Goal: Transaction & Acquisition: Purchase product/service

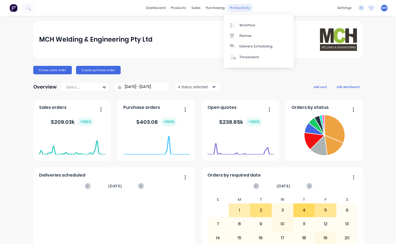
click at [240, 10] on div "productivity" at bounding box center [240, 8] width 26 height 8
click at [246, 28] on link "Workflow" at bounding box center [259, 25] width 70 height 11
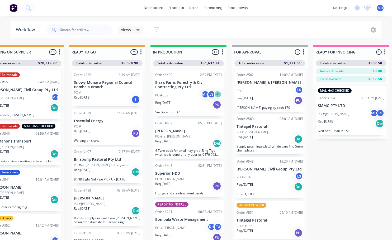
scroll to position [0, 186]
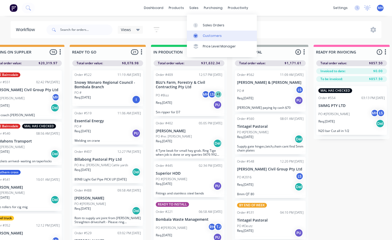
click at [215, 38] on div "Customers" at bounding box center [212, 36] width 19 height 5
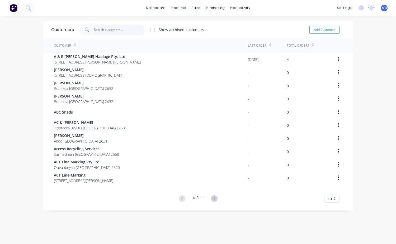
drag, startPoint x: 101, startPoint y: 29, endPoint x: 103, endPoint y: 31, distance: 3.0
click at [101, 29] on input "text" at bounding box center [119, 30] width 51 height 11
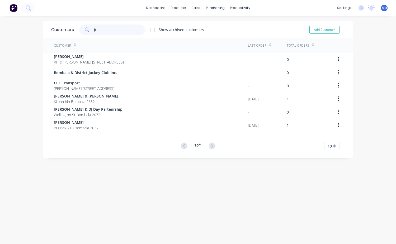
type input "j"
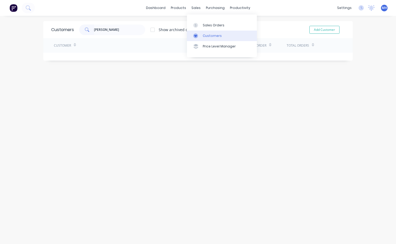
click at [214, 35] on div "Customers" at bounding box center [212, 36] width 19 height 5
click at [117, 31] on input "kieth campbell" at bounding box center [119, 30] width 51 height 11
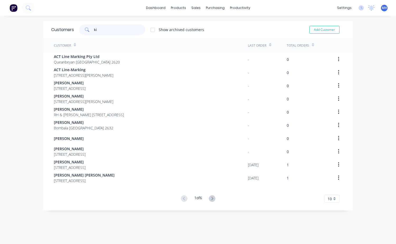
type input "k"
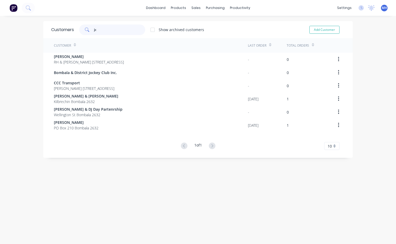
type input "j"
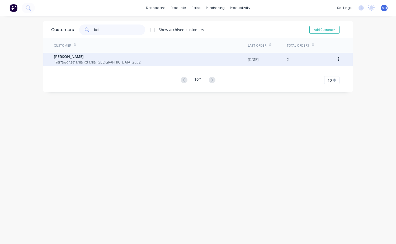
type input "kei"
click at [79, 60] on span "''Yarrawonga' Mila Rd Mila New South Wales 2632" at bounding box center [97, 62] width 87 height 6
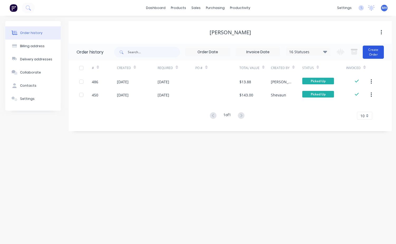
click at [374, 58] on button "Create Order" at bounding box center [373, 52] width 21 height 13
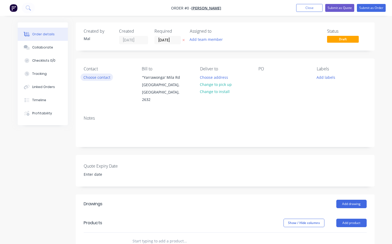
click at [106, 77] on button "Choose contact" at bounding box center [96, 77] width 32 height 7
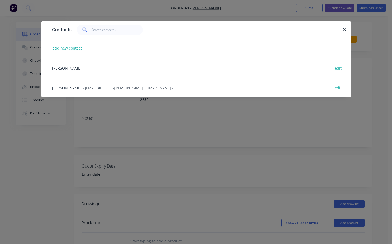
click at [89, 90] on span "- ks.campbell@activ8.net.au -" at bounding box center [128, 88] width 91 height 5
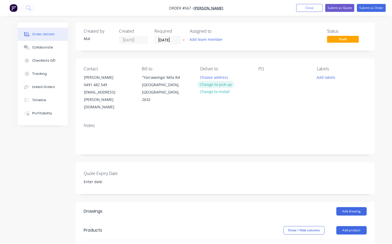
click at [220, 85] on button "Change to pick up" at bounding box center [215, 84] width 37 height 7
click at [260, 79] on div at bounding box center [262, 78] width 8 height 8
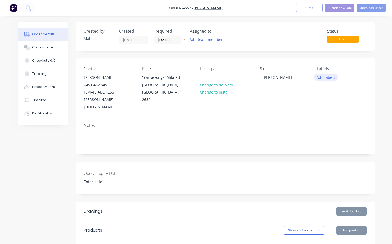
click at [334, 79] on button "Add labels" at bounding box center [326, 77] width 24 height 7
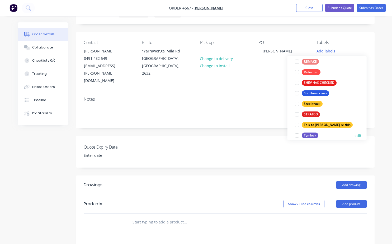
scroll to position [169, 0]
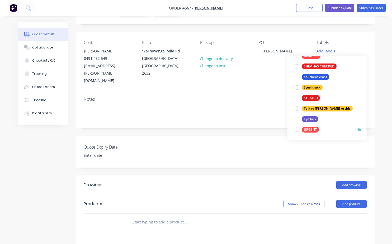
click at [298, 129] on div at bounding box center [297, 130] width 11 height 11
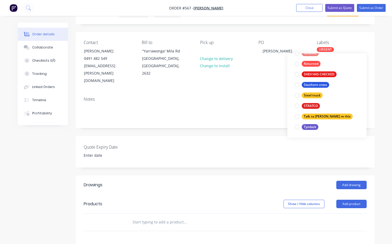
scroll to position [0, 0]
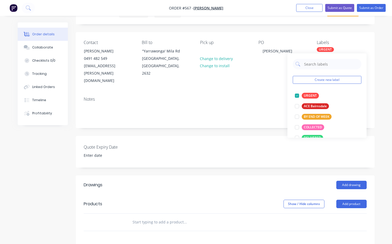
click at [266, 97] on div "Notes" at bounding box center [225, 99] width 283 height 5
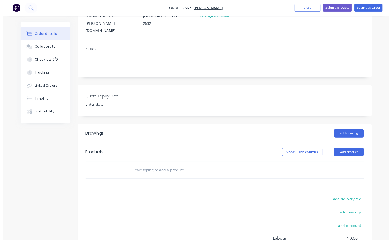
scroll to position [79, 0]
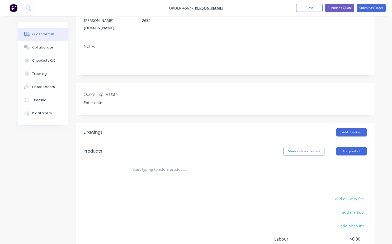
click at [137, 164] on input "text" at bounding box center [185, 169] width 106 height 11
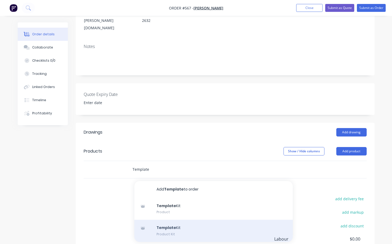
type input "Template"
click at [172, 220] on div "Template Kit Product Kit" at bounding box center [213, 231] width 158 height 22
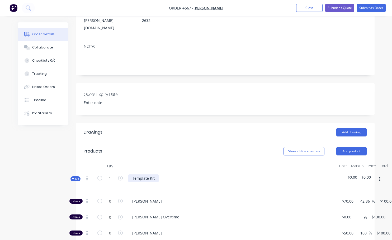
click at [154, 175] on div "Template Kit" at bounding box center [143, 179] width 31 height 8
click at [354, 147] on button "Add product" at bounding box center [351, 151] width 30 height 8
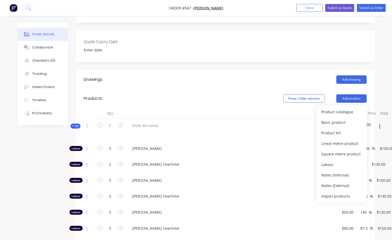
scroll to position [158, 0]
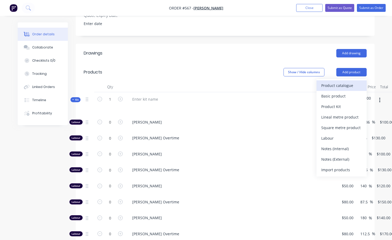
click at [341, 82] on div "Product catalogue" at bounding box center [341, 86] width 41 height 8
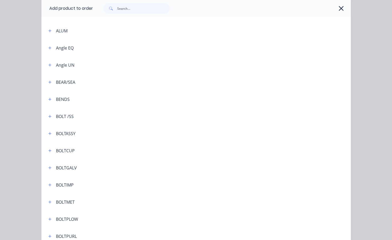
scroll to position [79, 0]
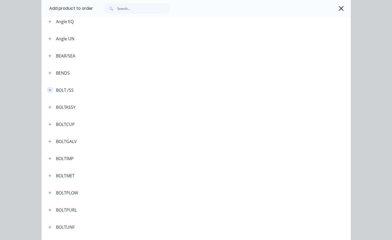
click at [48, 92] on icon "button" at bounding box center [49, 90] width 3 height 4
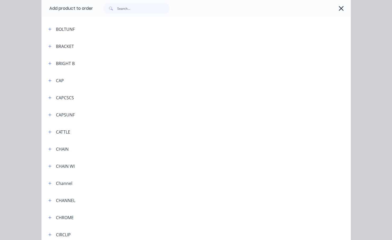
scroll to position [317, 0]
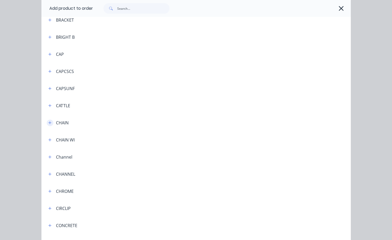
click at [48, 123] on icon "button" at bounding box center [49, 123] width 3 height 3
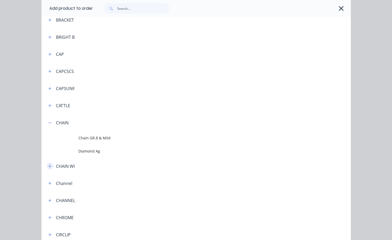
click at [48, 168] on icon "button" at bounding box center [49, 167] width 3 height 4
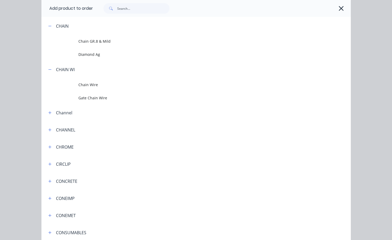
scroll to position [422, 0]
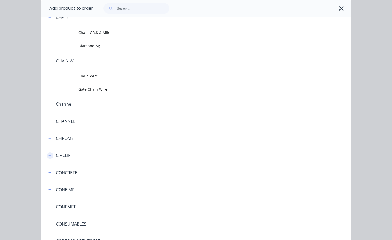
click at [48, 156] on icon "button" at bounding box center [49, 155] width 3 height 3
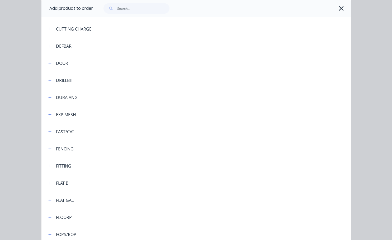
scroll to position [739, 0]
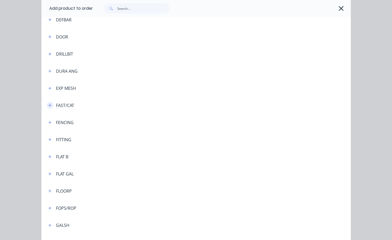
click at [49, 107] on icon "button" at bounding box center [49, 106] width 3 height 4
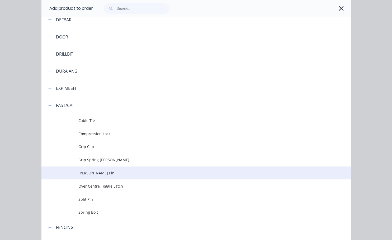
click at [84, 175] on span "[PERSON_NAME] Pin" at bounding box center [187, 173] width 218 height 6
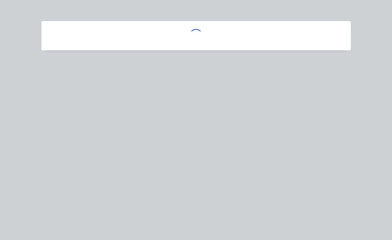
scroll to position [0, 0]
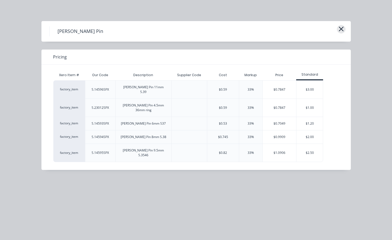
click at [342, 29] on icon "button" at bounding box center [341, 28] width 6 height 7
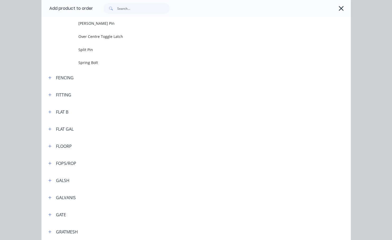
scroll to position [862, 0]
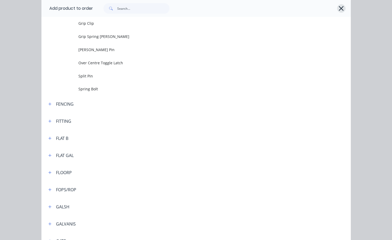
click at [338, 8] on icon "button" at bounding box center [341, 8] width 6 height 7
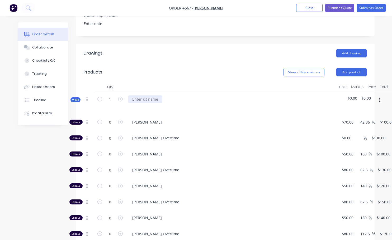
click at [132, 96] on div at bounding box center [145, 100] width 34 height 8
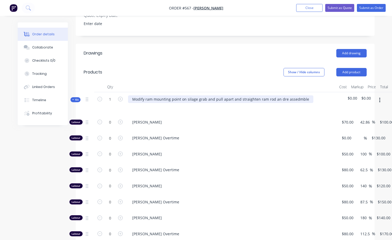
click at [211, 96] on div "Modify ram mounting point on silage grab and pull apart and straighten ram rod …" at bounding box center [220, 100] width 185 height 8
click at [272, 96] on div "Modify ram mounting point on silage grab, pull apart and straighten ram rod an …" at bounding box center [217, 100] width 179 height 8
click at [274, 96] on div "Modify ram mounting point on silage grab, pull apart and straighten ram rod an …" at bounding box center [216, 100] width 177 height 8
click at [286, 96] on div "Modify ram mounting point on silage grab, pull apart and straighten ram rod an …" at bounding box center [217, 100] width 178 height 8
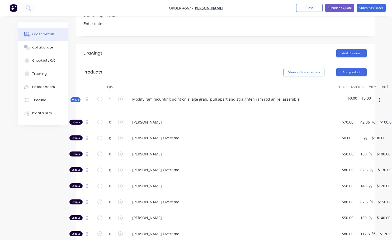
click at [271, 115] on div "[PERSON_NAME]" at bounding box center [231, 123] width 211 height 16
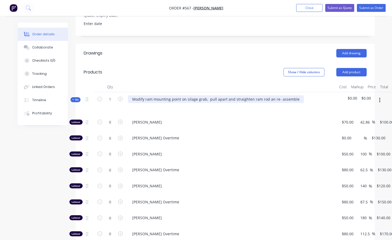
click at [204, 96] on div "Modify ram mounting point on silage grab, pull apart and straighten ram rod an …" at bounding box center [216, 100] width 176 height 8
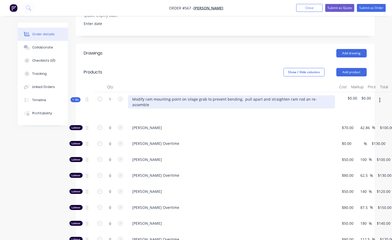
click at [328, 96] on div "Modify ram mounting point on silage grab to prevent bending, pull apart and str…" at bounding box center [231, 102] width 207 height 13
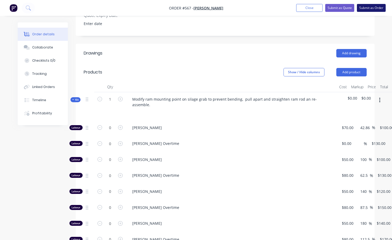
click at [379, 7] on button "Submit as Order" at bounding box center [371, 8] width 29 height 8
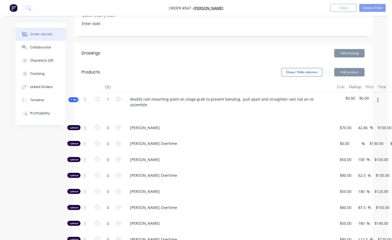
scroll to position [0, 0]
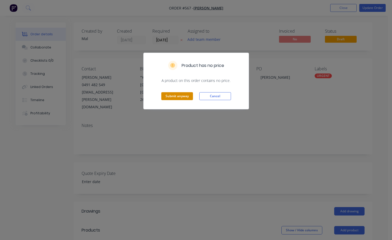
click at [178, 98] on button "Submit anyway" at bounding box center [177, 96] width 32 height 8
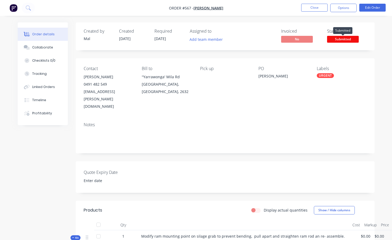
click at [344, 37] on span "Submitted" at bounding box center [343, 39] width 32 height 7
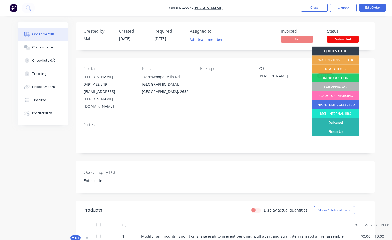
click at [338, 69] on div "READY TO GO" at bounding box center [335, 69] width 47 height 9
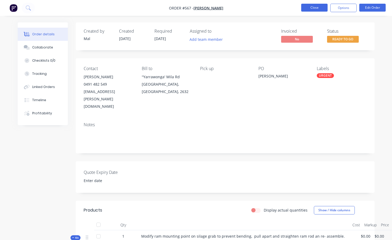
click at [320, 9] on button "Close" at bounding box center [314, 8] width 26 height 8
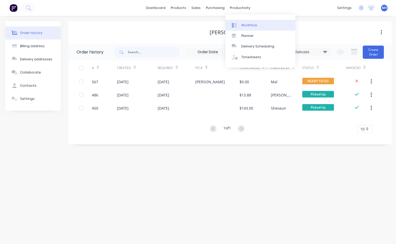
click at [249, 24] on div "Workflow" at bounding box center [249, 25] width 16 height 5
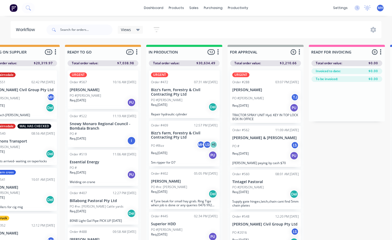
scroll to position [0, 200]
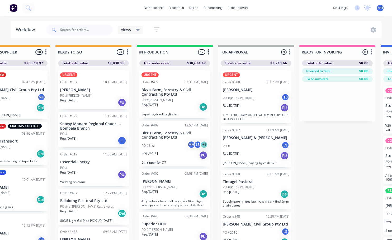
click at [245, 91] on p "[PERSON_NAME]" at bounding box center [256, 90] width 67 height 4
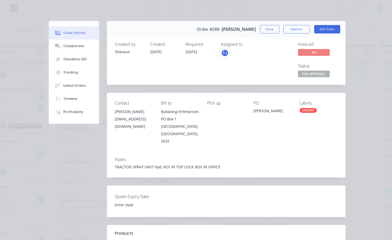
click at [305, 112] on div "URGENT" at bounding box center [308, 110] width 17 height 5
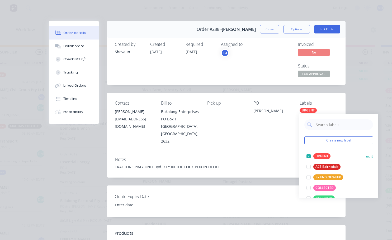
click at [307, 156] on div at bounding box center [308, 156] width 11 height 11
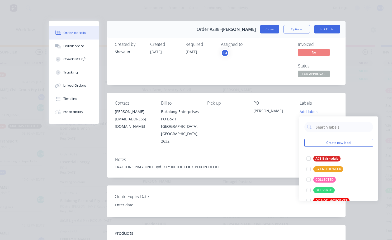
click at [266, 30] on button "Close" at bounding box center [269, 29] width 19 height 8
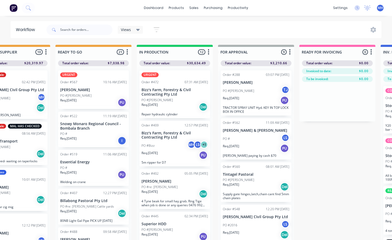
click at [243, 181] on p "PO #[PERSON_NAME]" at bounding box center [238, 180] width 31 height 5
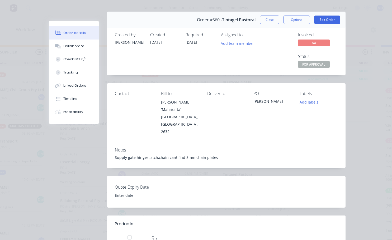
scroll to position [0, 0]
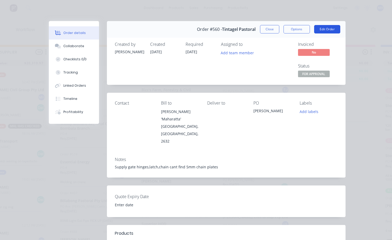
click at [321, 30] on button "Edit Order" at bounding box center [327, 29] width 26 height 8
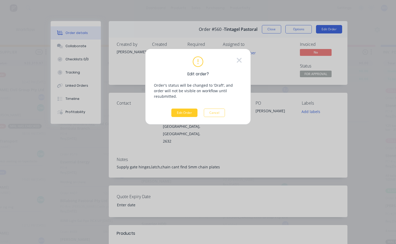
click at [181, 109] on button "Edit Order" at bounding box center [184, 113] width 26 height 8
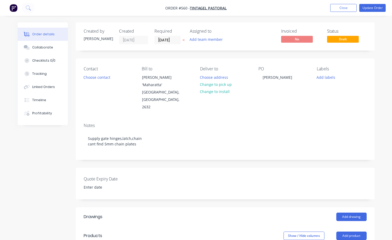
scroll to position [79, 0]
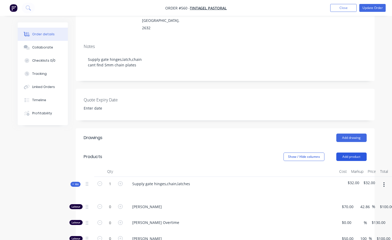
click at [346, 153] on button "Add product" at bounding box center [351, 157] width 30 height 8
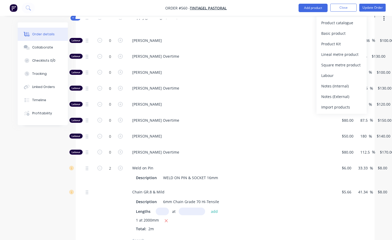
scroll to position [238, 0]
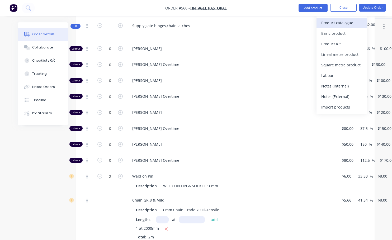
click at [338, 23] on div "Product catalogue" at bounding box center [341, 23] width 41 height 8
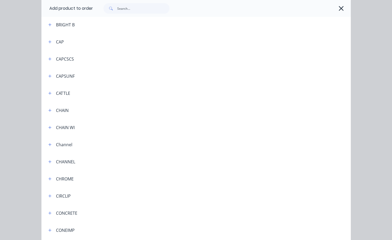
scroll to position [317, 0]
click at [49, 127] on icon "button" at bounding box center [49, 127] width 3 height 4
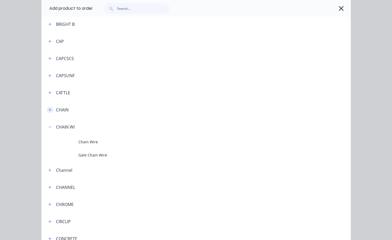
click at [48, 111] on icon "button" at bounding box center [49, 109] width 3 height 3
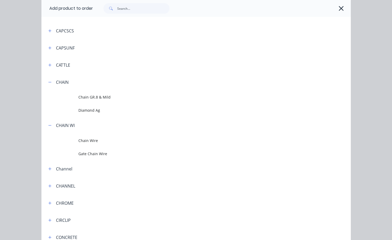
scroll to position [343, 0]
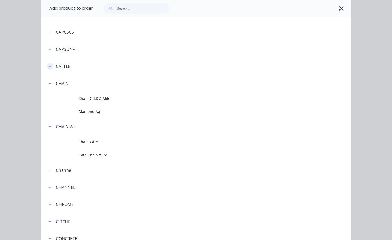
click at [49, 68] on icon "button" at bounding box center [49, 67] width 3 height 4
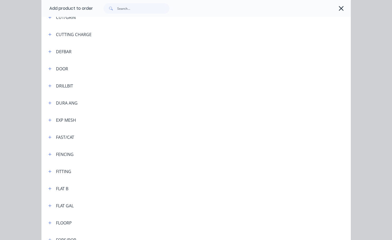
scroll to position [713, 0]
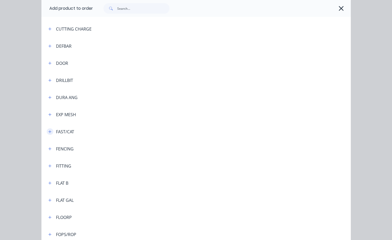
click at [48, 132] on icon "button" at bounding box center [49, 131] width 3 height 3
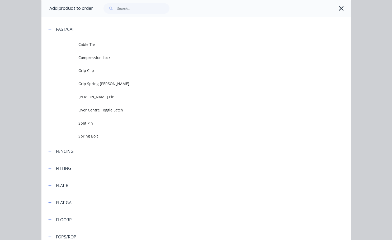
scroll to position [818, 0]
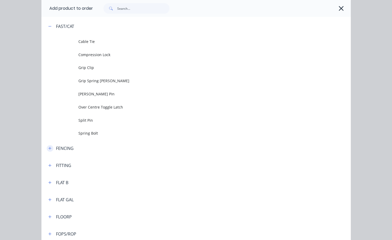
click at [49, 149] on icon "button" at bounding box center [49, 149] width 3 height 4
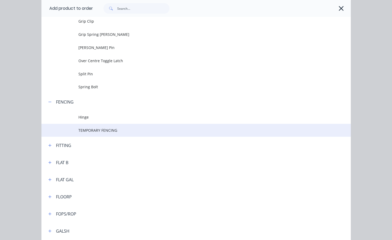
scroll to position [871, 0]
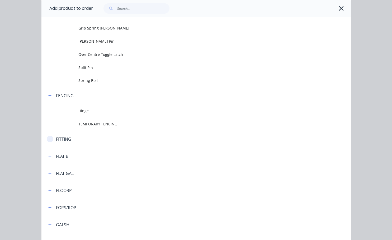
click at [48, 139] on icon "button" at bounding box center [49, 139] width 3 height 4
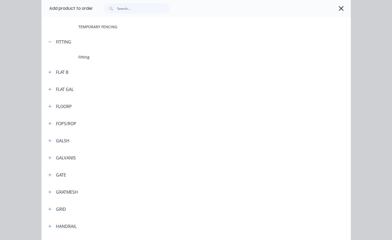
scroll to position [976, 0]
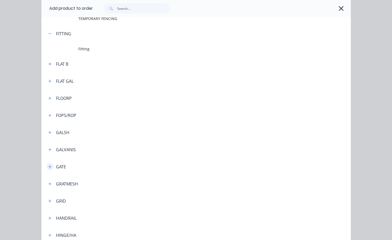
click at [50, 166] on button "button" at bounding box center [50, 167] width 7 height 7
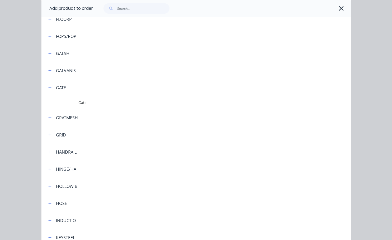
scroll to position [1082, 0]
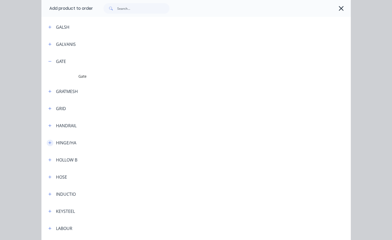
click at [48, 143] on icon "button" at bounding box center [49, 143] width 3 height 3
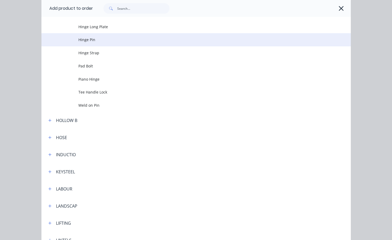
scroll to position [1267, 0]
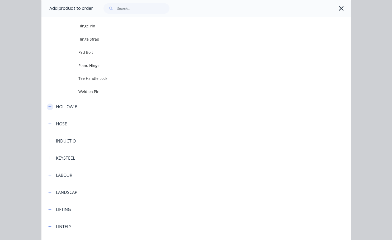
click at [48, 107] on icon "button" at bounding box center [49, 106] width 3 height 3
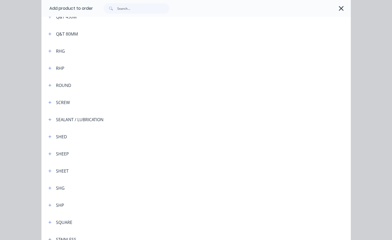
scroll to position [1821, 0]
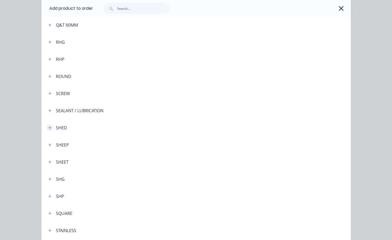
click at [48, 129] on icon "button" at bounding box center [49, 128] width 3 height 4
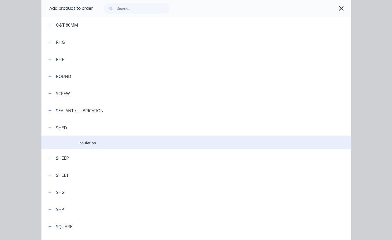
scroll to position [1874, 0]
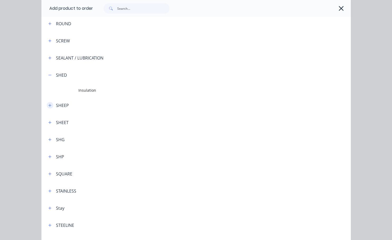
click at [48, 105] on icon "button" at bounding box center [49, 106] width 3 height 4
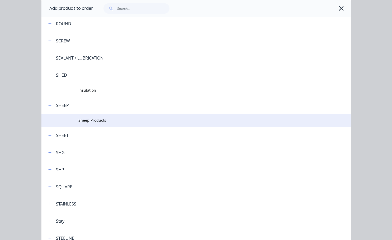
click at [92, 120] on span "Sheep Products" at bounding box center [187, 121] width 218 height 6
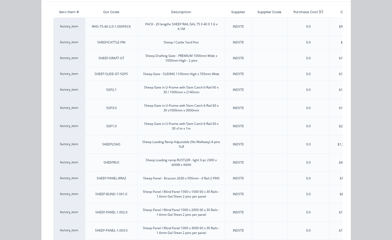
scroll to position [0, 0]
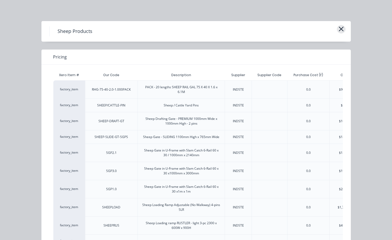
click at [341, 30] on icon "button" at bounding box center [341, 28] width 6 height 7
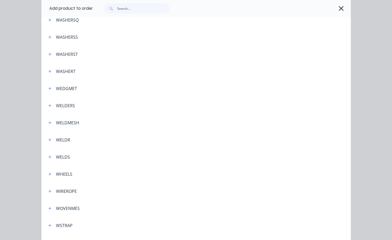
scroll to position [2393, 0]
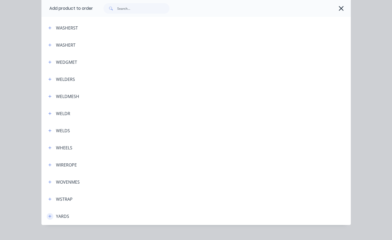
click at [50, 217] on button "button" at bounding box center [50, 217] width 7 height 7
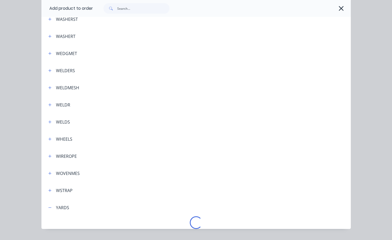
scroll to position [2414, 0]
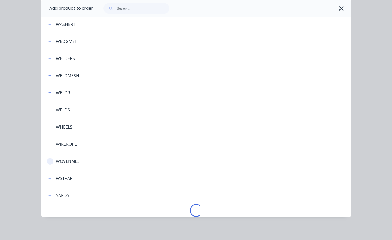
click at [49, 162] on icon "button" at bounding box center [49, 161] width 3 height 3
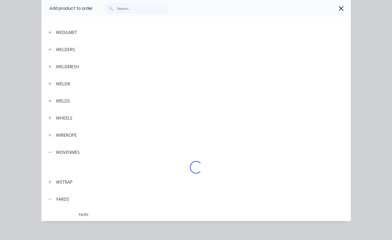
scroll to position [2427, 0]
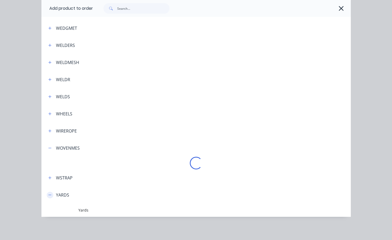
click at [49, 197] on icon "button" at bounding box center [49, 195] width 3 height 4
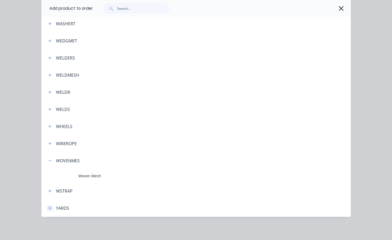
click at [48, 208] on icon "button" at bounding box center [49, 208] width 3 height 3
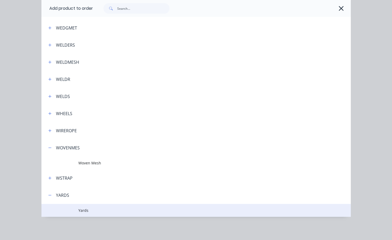
click at [84, 211] on span "Yards" at bounding box center [187, 211] width 218 height 6
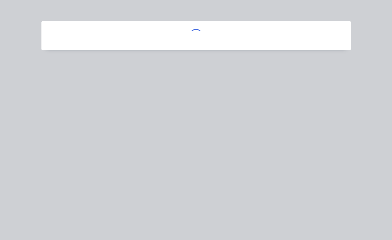
scroll to position [0, 0]
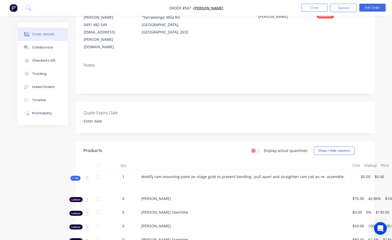
scroll to position [26, 0]
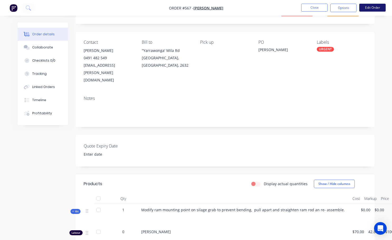
click at [370, 8] on button "Edit Order" at bounding box center [372, 8] width 26 height 8
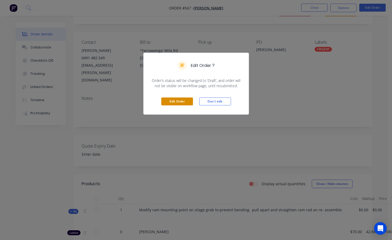
click at [173, 102] on button "Edit Order" at bounding box center [177, 102] width 32 height 8
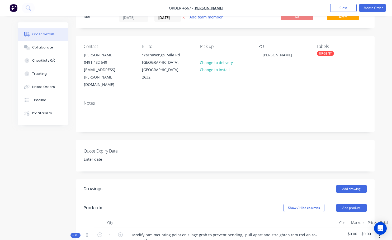
scroll to position [53, 0]
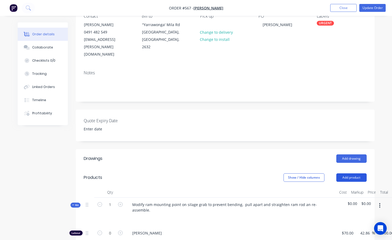
click at [353, 174] on button "Add product" at bounding box center [351, 178] width 30 height 8
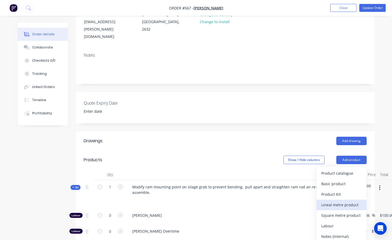
scroll to position [79, 0]
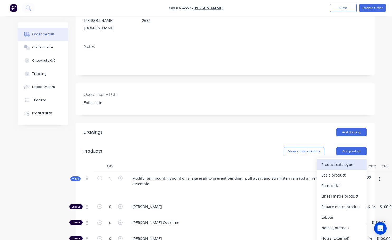
click at [329, 161] on div "Product catalogue" at bounding box center [341, 165] width 41 height 8
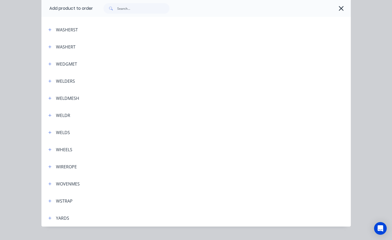
scroll to position [1968, 0]
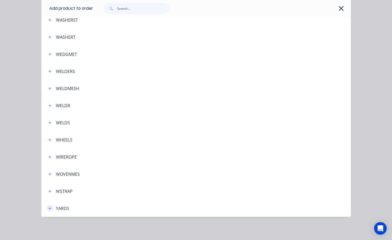
click at [48, 208] on icon "button" at bounding box center [49, 209] width 3 height 4
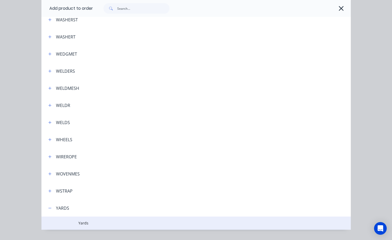
click at [83, 222] on span "Yards" at bounding box center [187, 224] width 218 height 6
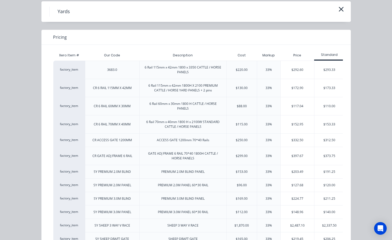
scroll to position [0, 0]
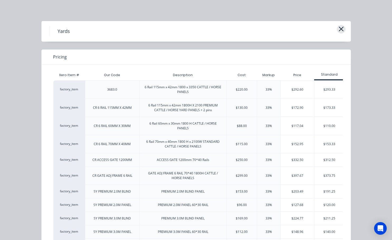
click at [339, 28] on icon "button" at bounding box center [341, 28] width 6 height 7
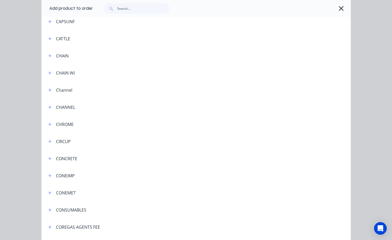
scroll to position [345, 0]
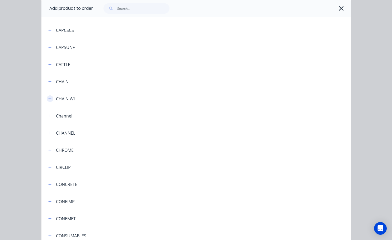
click at [48, 98] on icon "button" at bounding box center [49, 98] width 3 height 3
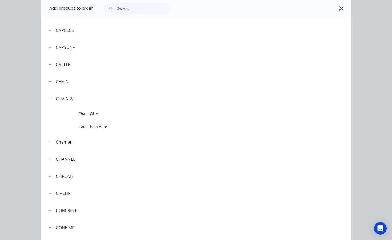
click at [48, 78] on header "CHAIN" at bounding box center [195, 81] width 309 height 17
click at [48, 82] on icon "button" at bounding box center [49, 81] width 3 height 3
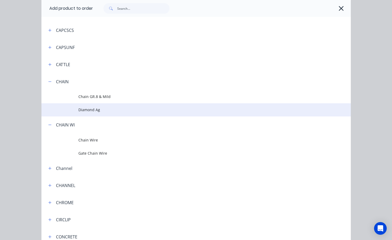
click at [88, 110] on span "Diamond Ag" at bounding box center [187, 110] width 218 height 6
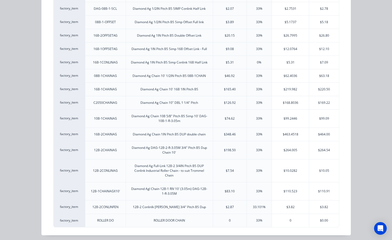
scroll to position [26, 0]
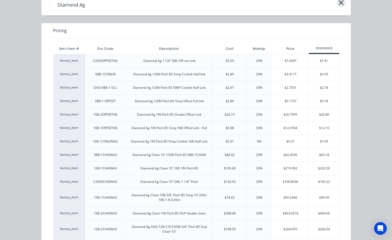
click at [340, 4] on icon "button" at bounding box center [341, 2] width 5 height 5
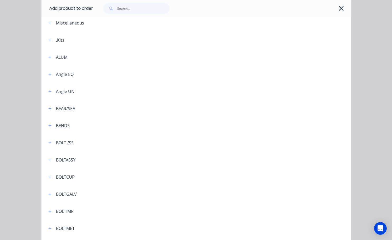
scroll to position [418, 0]
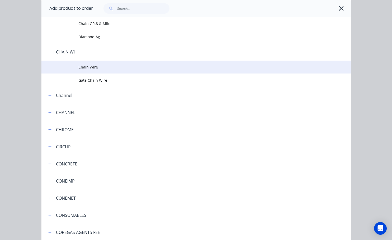
click at [96, 67] on span "Chain Wire" at bounding box center [187, 67] width 218 height 6
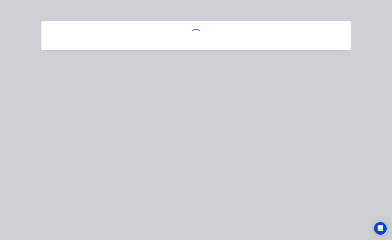
scroll to position [0, 0]
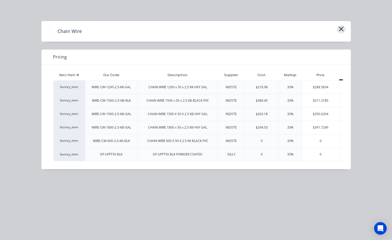
click at [343, 29] on icon "button" at bounding box center [341, 28] width 6 height 7
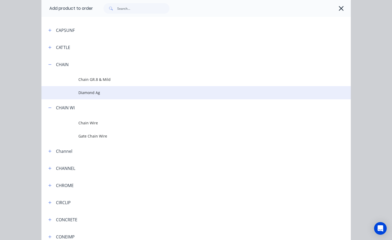
scroll to position [356, 0]
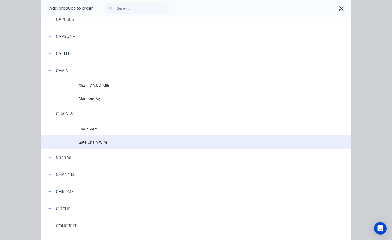
click at [88, 142] on span "Gate Chain Wire" at bounding box center [187, 143] width 218 height 6
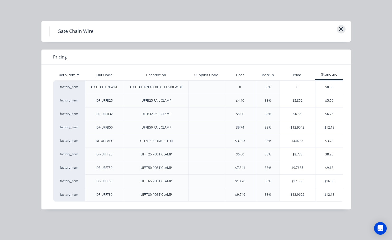
click at [343, 30] on icon "button" at bounding box center [341, 28] width 6 height 7
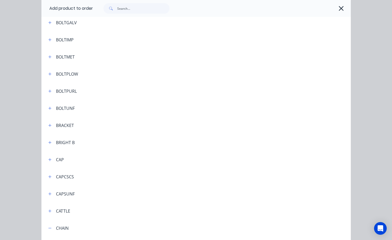
scroll to position [198, 0]
click at [48, 125] on icon "button" at bounding box center [49, 126] width 3 height 4
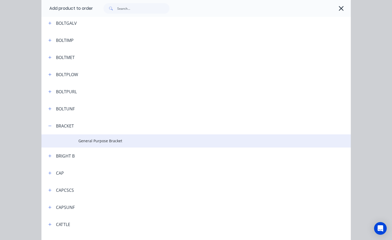
click at [80, 140] on span "General Purpose Bracket" at bounding box center [187, 141] width 218 height 6
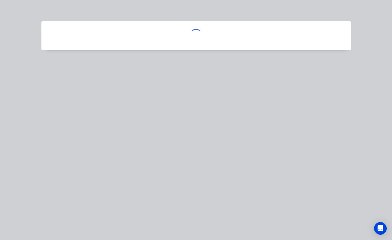
scroll to position [0, 0]
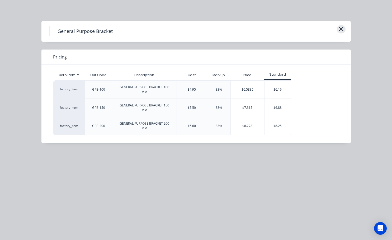
click at [340, 30] on icon "button" at bounding box center [341, 29] width 5 height 5
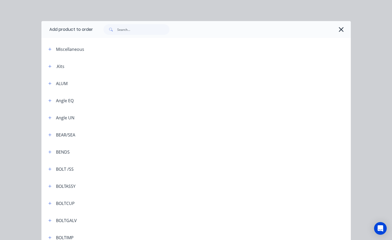
scroll to position [26, 0]
click at [48, 49] on icon "button" at bounding box center [49, 50] width 3 height 4
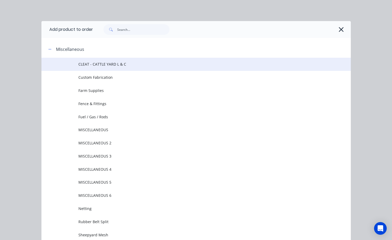
click at [109, 65] on span "CLEAT - CATTLE YARD L & C" at bounding box center [187, 64] width 218 height 6
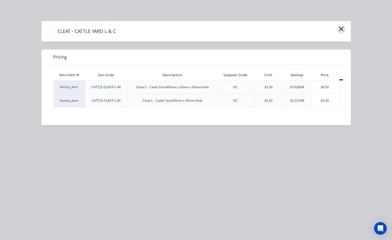
click at [342, 29] on icon "button" at bounding box center [341, 28] width 6 height 7
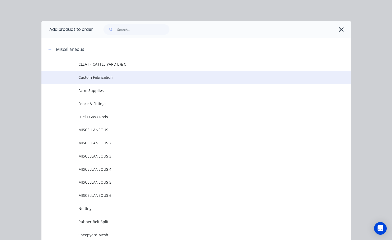
scroll to position [41, 0]
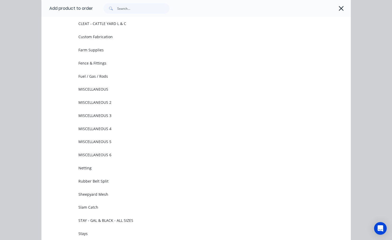
click at [99, 53] on td "Farm Supplies" at bounding box center [214, 50] width 272 height 13
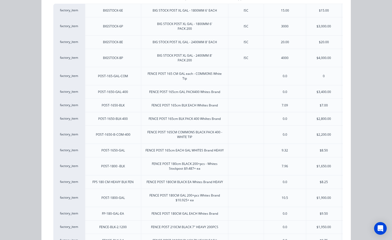
scroll to position [0, 0]
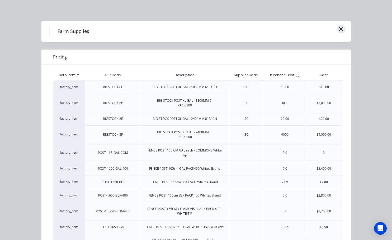
click at [341, 29] on icon "button" at bounding box center [341, 28] width 6 height 7
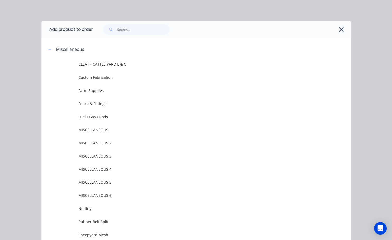
scroll to position [41, 0]
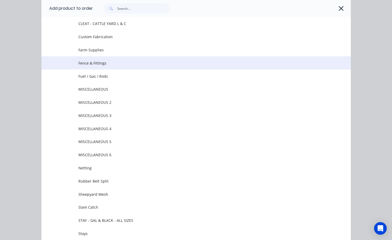
click at [100, 67] on td "Fence & Fittings" at bounding box center [214, 62] width 272 height 13
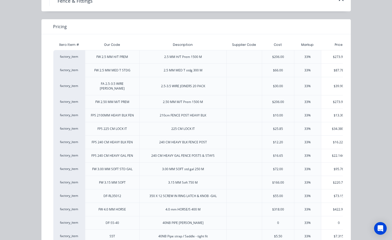
scroll to position [0, 0]
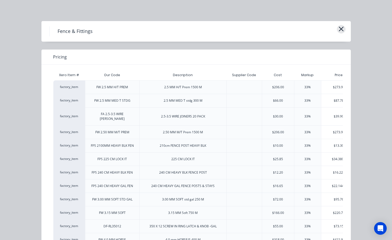
click at [339, 28] on icon "button" at bounding box center [341, 28] width 6 height 7
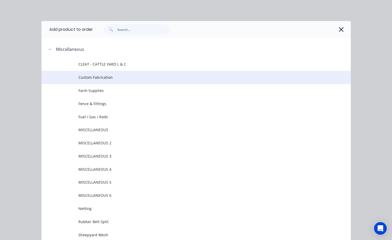
scroll to position [41, 0]
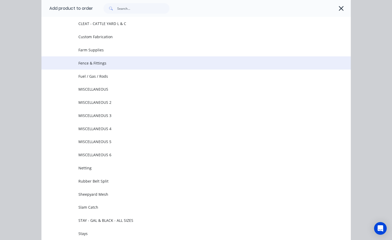
click at [99, 64] on span "Fence & Fittings" at bounding box center [187, 63] width 218 height 6
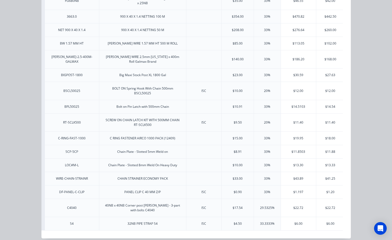
scroll to position [0, 41]
click at [326, 145] on div "$11.88" at bounding box center [330, 151] width 28 height 13
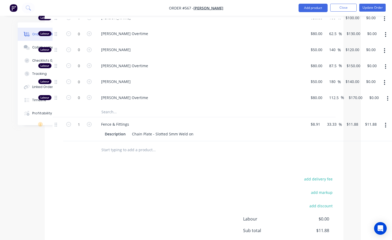
scroll to position [290, 31]
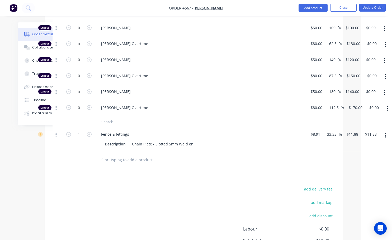
click at [386, 133] on icon "button" at bounding box center [385, 135] width 1 height 5
click at [356, 177] on div "Delete" at bounding box center [367, 181] width 41 height 8
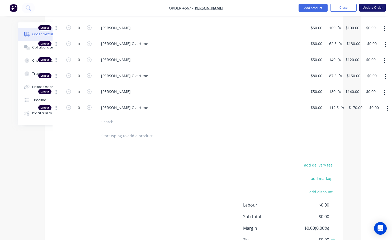
click at [364, 8] on button "Update Order" at bounding box center [372, 8] width 26 height 8
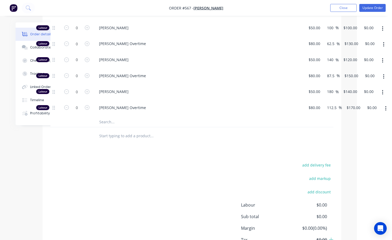
scroll to position [0, 0]
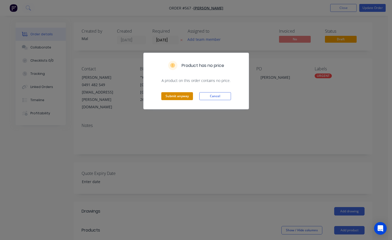
click at [176, 95] on button "Submit anyway" at bounding box center [177, 96] width 32 height 8
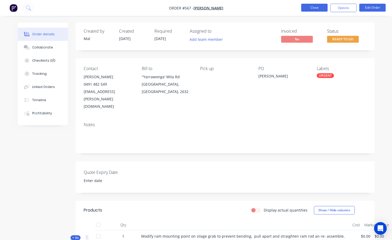
click at [309, 10] on button "Close" at bounding box center [314, 8] width 26 height 8
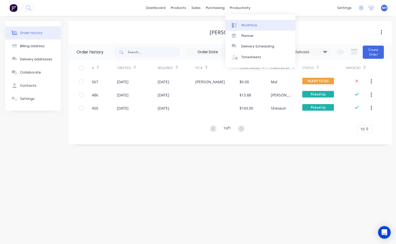
click at [248, 26] on div "Workflow" at bounding box center [249, 25] width 16 height 5
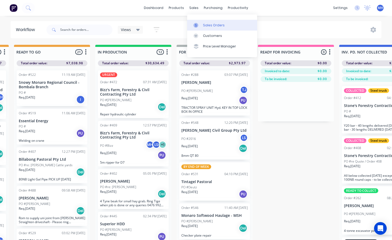
click at [215, 27] on div "Sales Orders" at bounding box center [214, 25] width 22 height 5
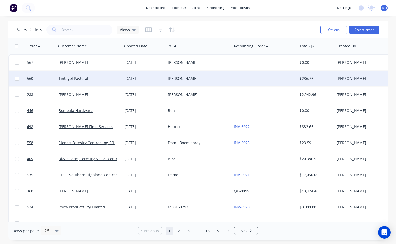
click at [177, 76] on div "[PERSON_NAME]" at bounding box center [197, 78] width 59 height 5
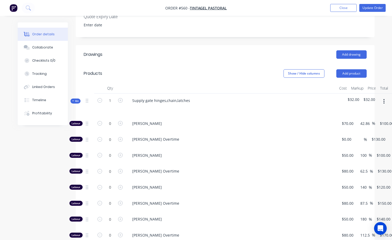
scroll to position [158, 0]
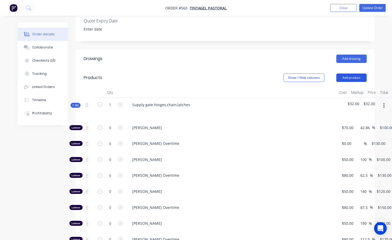
click at [356, 74] on button "Add product" at bounding box center [351, 78] width 30 height 8
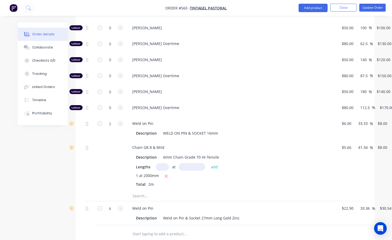
scroll to position [290, 35]
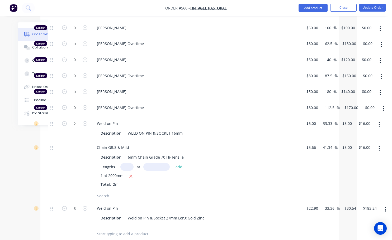
click at [380, 146] on icon "button" at bounding box center [379, 148] width 1 height 5
click at [263, 141] on div "Chain GR.8 & Mild Description 6mm Chain Grade 70 Hi-Tensile Lengths at add 1 at…" at bounding box center [196, 166] width 211 height 50
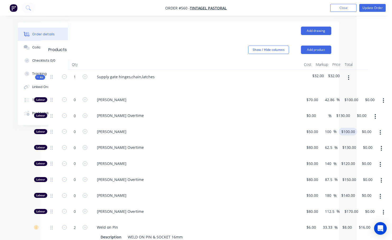
scroll to position [185, 35]
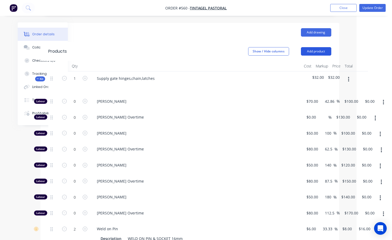
click at [322, 47] on button "Add product" at bounding box center [316, 51] width 30 height 8
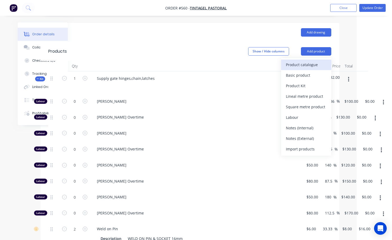
click at [304, 61] on div "Product catalogue" at bounding box center [306, 65] width 41 height 8
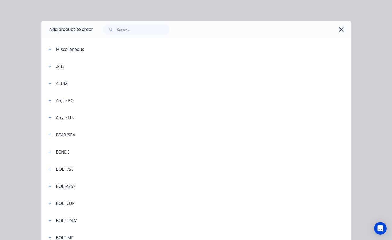
scroll to position [185, 33]
drag, startPoint x: 48, startPoint y: 50, endPoint x: 52, endPoint y: 49, distance: 3.7
click at [49, 50] on icon "button" at bounding box center [49, 50] width 3 height 4
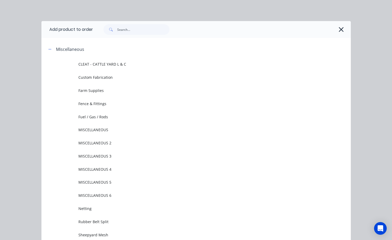
click at [96, 104] on span "Fence & Fittings" at bounding box center [187, 104] width 218 height 6
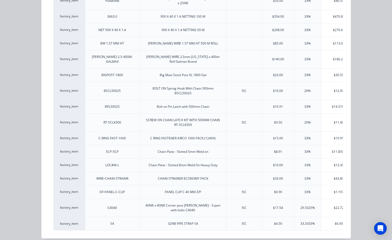
scroll to position [0, 42]
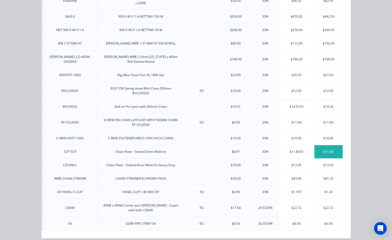
click at [319, 145] on div "$11.88" at bounding box center [328, 151] width 28 height 13
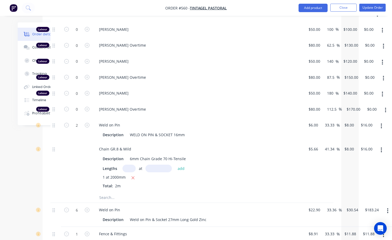
scroll to position [312, 33]
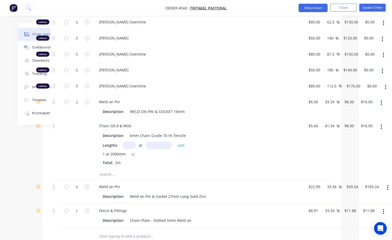
click at [381, 101] on icon "button" at bounding box center [381, 103] width 1 height 5
click at [354, 134] on div "Delete" at bounding box center [362, 138] width 41 height 8
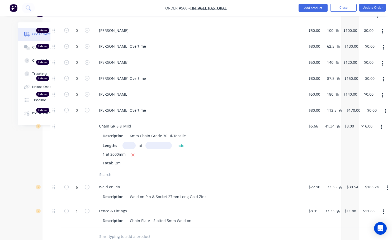
scroll to position [180, 33]
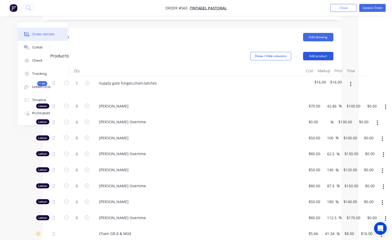
click at [317, 52] on button "Add product" at bounding box center [318, 56] width 30 height 8
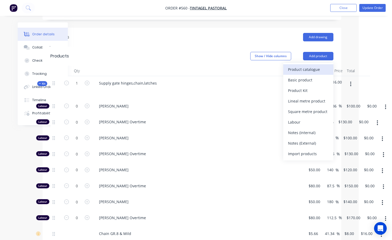
click at [296, 66] on div "Product catalogue" at bounding box center [308, 70] width 41 height 8
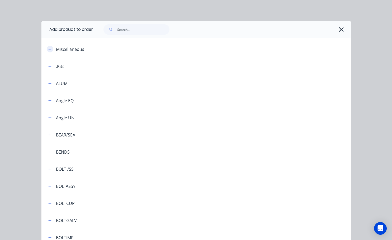
click at [48, 49] on icon "button" at bounding box center [49, 49] width 3 height 3
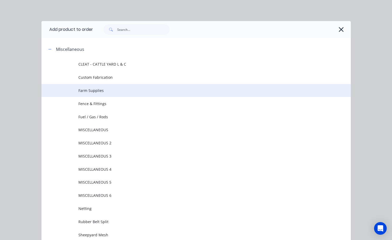
click at [107, 92] on span "Farm Supplies" at bounding box center [187, 91] width 218 height 6
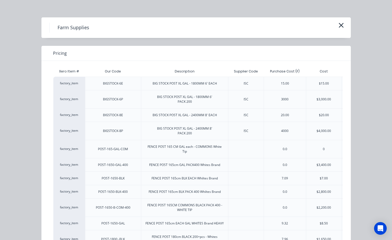
scroll to position [0, 0]
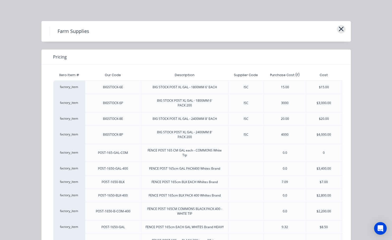
click at [339, 30] on icon "button" at bounding box center [341, 29] width 5 height 5
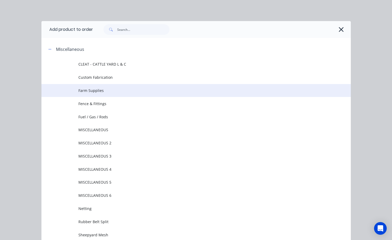
scroll to position [41, 0]
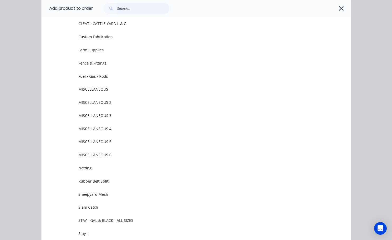
click at [120, 13] on input "text" at bounding box center [143, 8] width 52 height 11
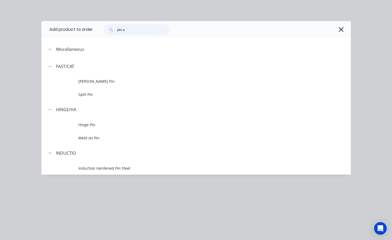
scroll to position [0, 0]
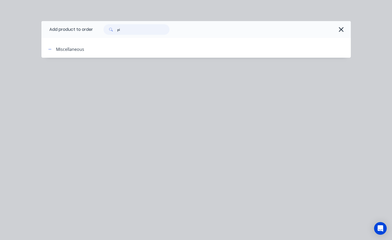
type input "p"
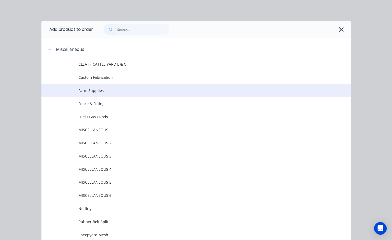
click at [96, 95] on td "Farm Supplies" at bounding box center [214, 90] width 272 height 13
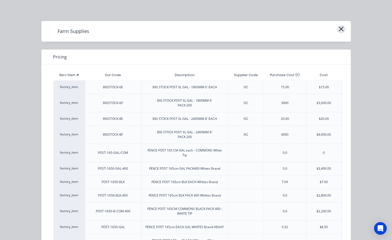
click at [342, 29] on button "button" at bounding box center [341, 29] width 9 height 8
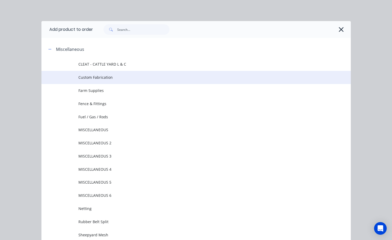
scroll to position [41, 0]
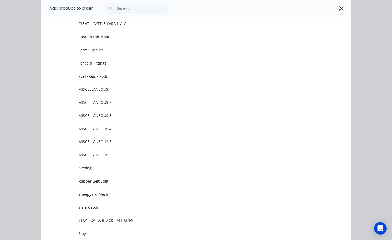
click at [106, 64] on span "Fence & Fittings" at bounding box center [187, 63] width 218 height 6
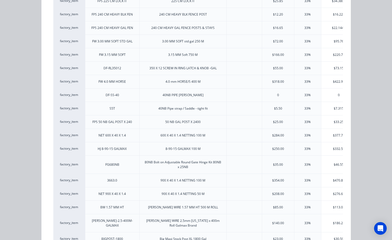
scroll to position [0, 0]
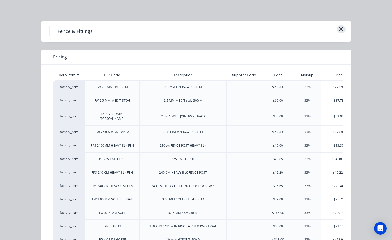
click at [339, 29] on icon "button" at bounding box center [341, 29] width 5 height 5
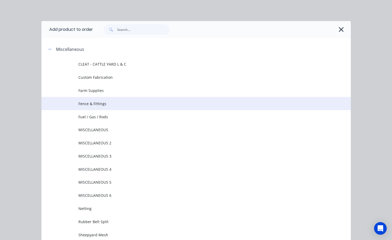
scroll to position [41, 0]
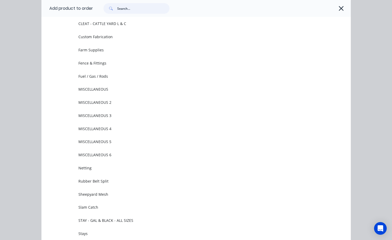
click at [124, 8] on input "text" at bounding box center [143, 8] width 52 height 11
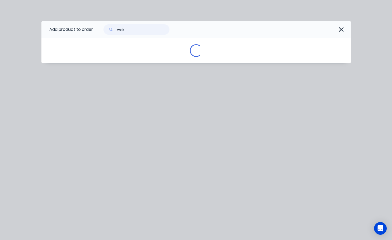
scroll to position [0, 0]
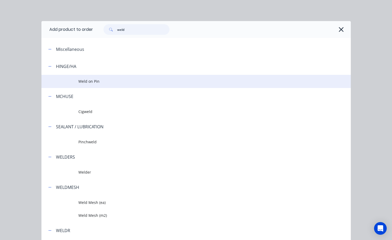
type input "weld"
click at [95, 83] on span "Weld on Pin" at bounding box center [187, 82] width 218 height 6
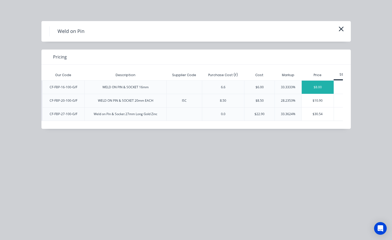
scroll to position [0, 43]
click at [319, 87] on div "$8.00" at bounding box center [318, 87] width 32 height 13
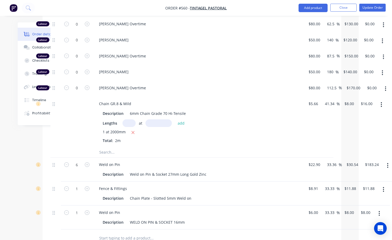
scroll to position [338, 33]
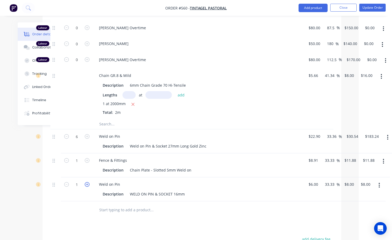
click at [86, 182] on icon "button" at bounding box center [87, 184] width 5 height 5
type input "2"
type input "$16.00"
click at [381, 74] on icon "button" at bounding box center [381, 76] width 1 height 5
click at [353, 108] on div "Delete" at bounding box center [362, 112] width 41 height 8
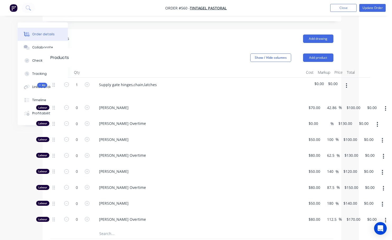
scroll to position [127, 33]
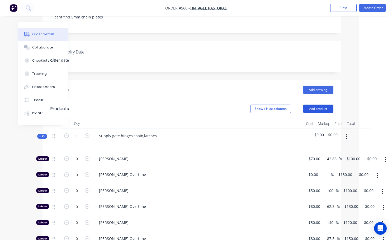
click at [328, 105] on button "Add product" at bounding box center [318, 109] width 30 height 8
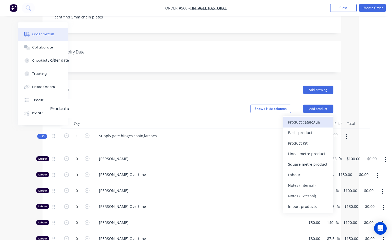
click at [297, 118] on div "Product catalogue" at bounding box center [308, 122] width 41 height 8
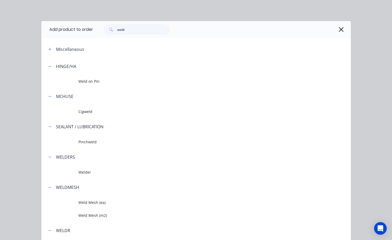
scroll to position [26, 0]
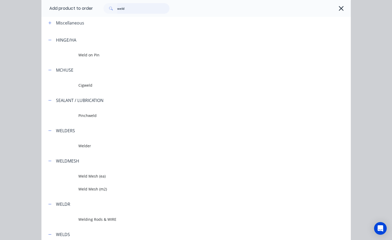
click at [126, 7] on input "weld" at bounding box center [143, 8] width 52 height 11
type input "w"
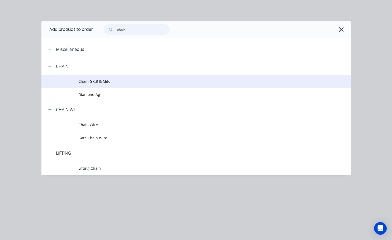
type input "chain"
click at [108, 84] on span "Chain GR.8 & Mild" at bounding box center [187, 82] width 218 height 6
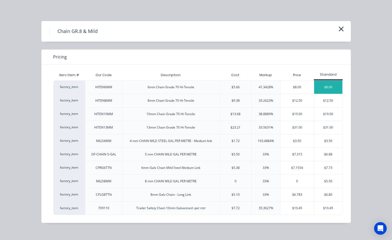
click at [324, 91] on div "$8.00" at bounding box center [328, 87] width 28 height 13
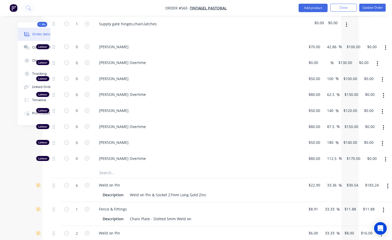
scroll to position [365, 33]
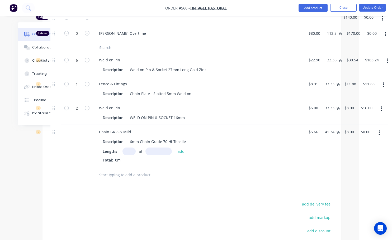
click at [129, 148] on input "text" at bounding box center [128, 152] width 13 height 8
type input "1"
drag, startPoint x: 152, startPoint y: 145, endPoint x: 155, endPoint y: 146, distance: 2.8
click at [152, 148] on input "text" at bounding box center [158, 152] width 26 height 8
type input "2000mm"
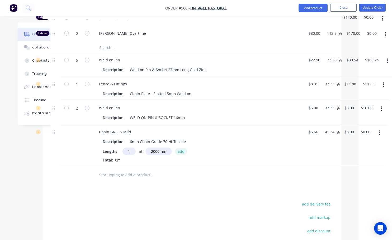
click at [178, 148] on button "add" at bounding box center [181, 151] width 12 height 7
type input "$16.00"
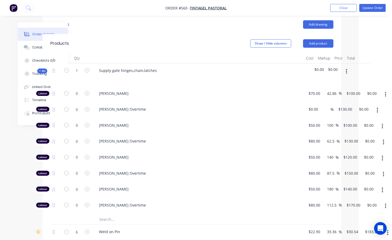
scroll to position [180, 33]
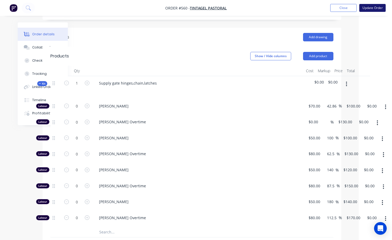
click at [373, 6] on button "Update Order" at bounding box center [372, 8] width 26 height 8
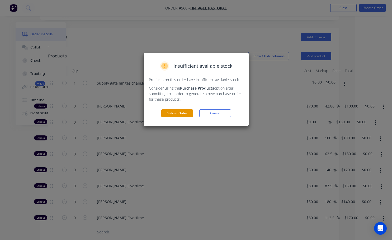
click at [177, 116] on button "Submit Order" at bounding box center [177, 114] width 32 height 8
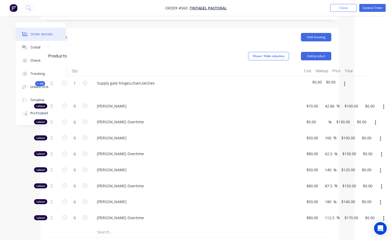
scroll to position [0, 0]
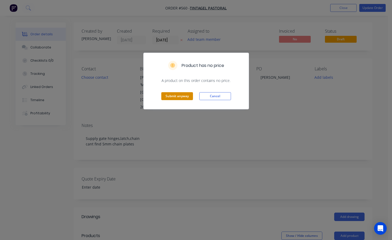
click at [183, 99] on button "Submit anyway" at bounding box center [177, 96] width 32 height 8
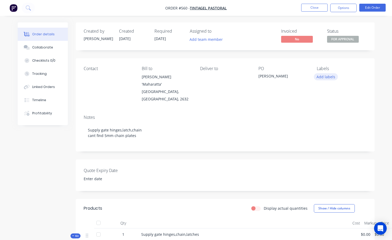
click at [330, 76] on button "Add labels" at bounding box center [326, 76] width 24 height 7
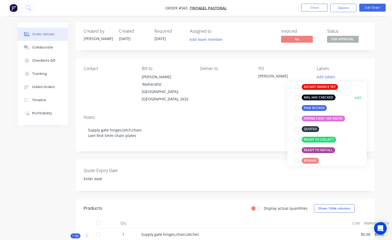
click at [295, 98] on div at bounding box center [297, 97] width 11 height 11
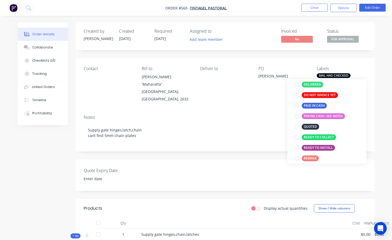
scroll to position [26, 0]
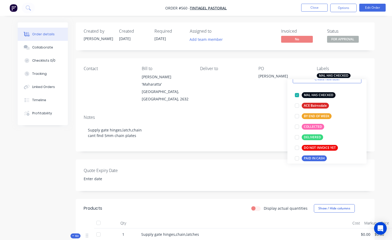
click at [248, 113] on div "Notes Supply gate hinges,latch,chain cant find 5mm chain plates" at bounding box center [225, 131] width 299 height 41
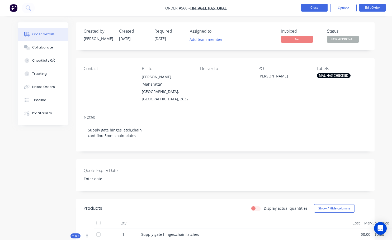
click at [319, 6] on button "Close" at bounding box center [314, 8] width 26 height 8
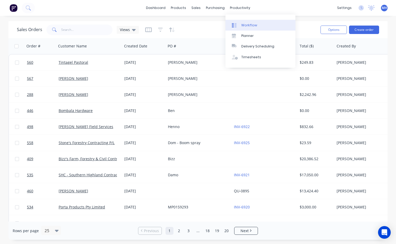
click at [244, 24] on div "Workflow" at bounding box center [249, 25] width 16 height 5
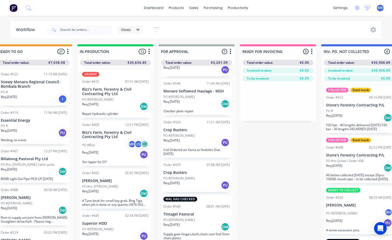
scroll to position [1, 259]
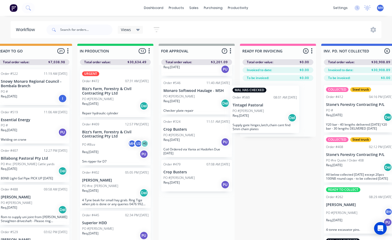
drag, startPoint x: 199, startPoint y: 221, endPoint x: 278, endPoint y: 106, distance: 139.5
click at [278, 106] on div "QUOTES TO DO 2 Status colour #273444 hex #273444 Save Cancel Notifications Emai…" at bounding box center [177, 151] width 880 height 214
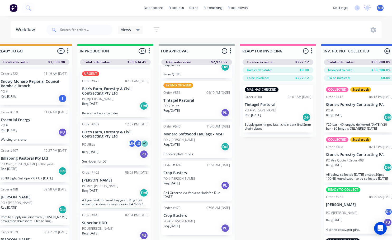
scroll to position [74, 0]
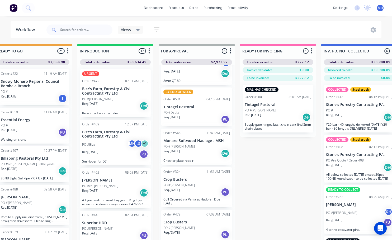
click at [272, 112] on div "PO #[PERSON_NAME]" at bounding box center [278, 110] width 67 height 5
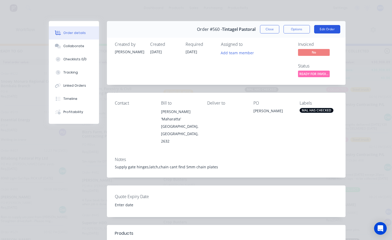
click at [323, 31] on button "Edit Order" at bounding box center [327, 29] width 26 height 8
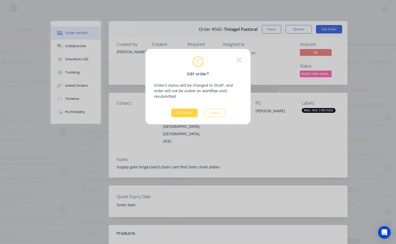
click at [187, 113] on div "Edit order? Order's status will be changed to 'Draft', and order will not be vi…" at bounding box center [198, 87] width 106 height 76
click at [188, 109] on button "Edit Order" at bounding box center [184, 113] width 26 height 8
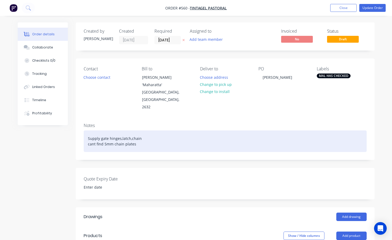
click at [137, 138] on div "Supply gate hinges,latch,chain cant find 5mm chain plates" at bounding box center [225, 142] width 283 height 22
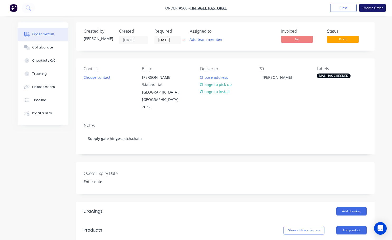
click at [375, 10] on button "Update Order" at bounding box center [372, 8] width 26 height 8
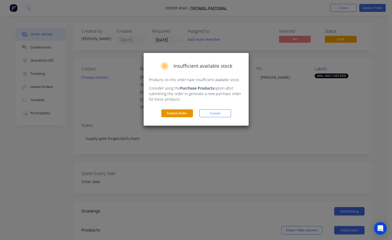
click at [191, 115] on button "Submit Order" at bounding box center [177, 114] width 32 height 8
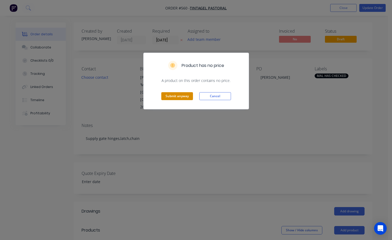
click at [180, 95] on button "Submit anyway" at bounding box center [177, 96] width 32 height 8
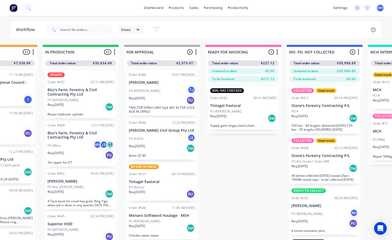
scroll to position [0, 306]
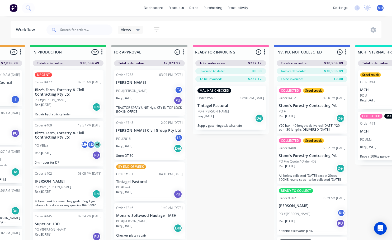
click at [140, 153] on div "Req. [DATE] Del" at bounding box center [149, 148] width 67 height 9
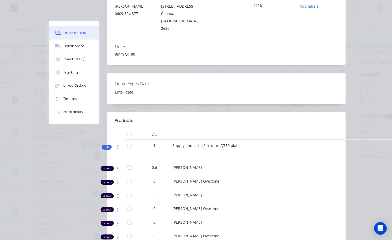
scroll to position [0, 0]
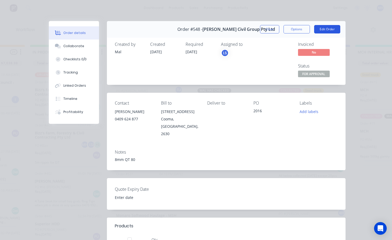
click at [328, 30] on button "Edit Order" at bounding box center [327, 29] width 26 height 8
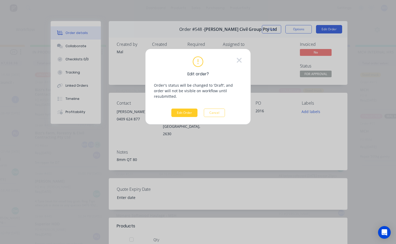
click at [188, 109] on button "Edit Order" at bounding box center [184, 113] width 26 height 8
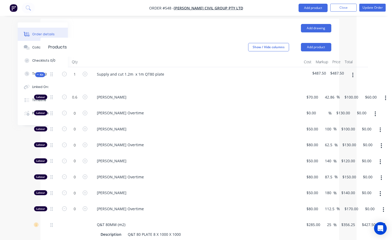
scroll to position [211, 35]
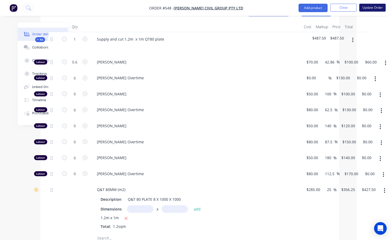
click at [370, 8] on button "Update Order" at bounding box center [372, 8] width 26 height 8
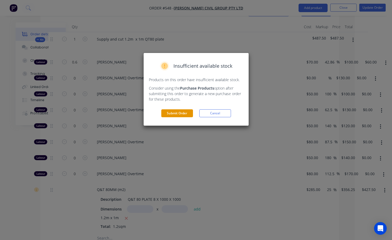
click at [179, 114] on button "Submit Order" at bounding box center [177, 114] width 32 height 8
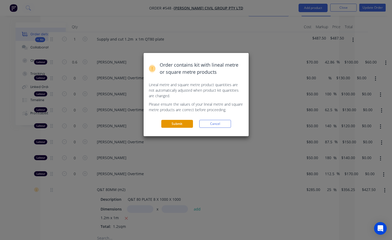
click at [181, 128] on button "Submit" at bounding box center [177, 124] width 32 height 8
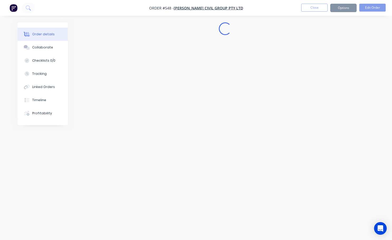
scroll to position [0, 0]
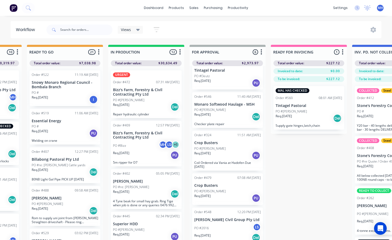
scroll to position [74, 0]
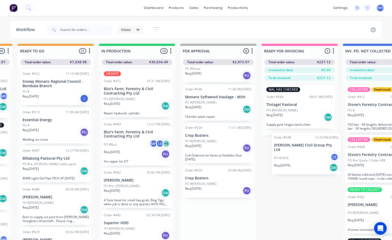
drag, startPoint x: 233, startPoint y: 225, endPoint x: 308, endPoint y: 152, distance: 104.7
click at [308, 152] on div "QUOTES TO DO 2 Status colour #273444 hex #273444 Save Cancel Notifications Emai…" at bounding box center [199, 151] width 880 height 214
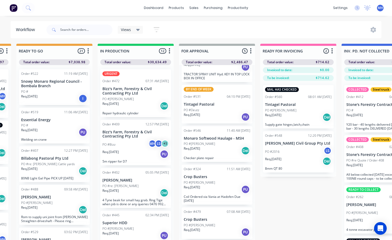
scroll to position [30, 0]
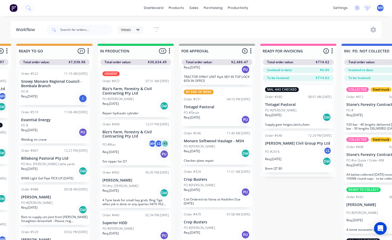
click at [307, 153] on div "PO #2016 LS" at bounding box center [298, 152] width 67 height 10
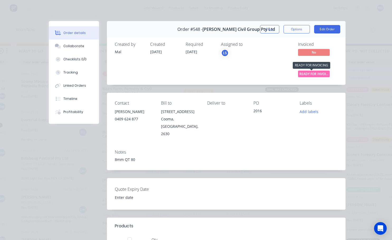
click at [315, 73] on span "READY FOR INVOI..." at bounding box center [314, 74] width 32 height 7
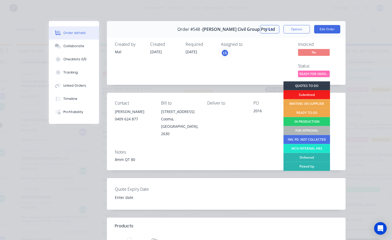
click at [264, 146] on div "Notes 8mm QT 80" at bounding box center [226, 158] width 239 height 25
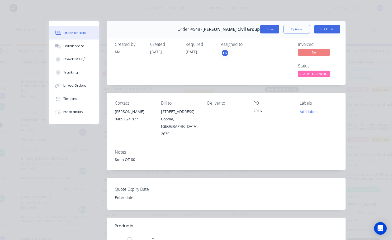
click at [272, 31] on button "Close" at bounding box center [269, 29] width 19 height 8
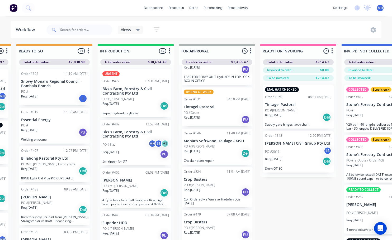
click at [292, 151] on div "PO #2016 LS" at bounding box center [298, 152] width 67 height 10
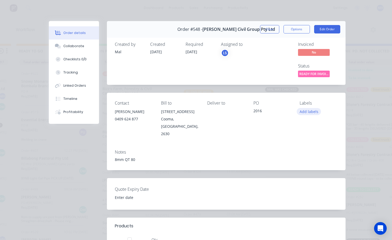
click at [310, 112] on button "Add labels" at bounding box center [309, 111] width 24 height 7
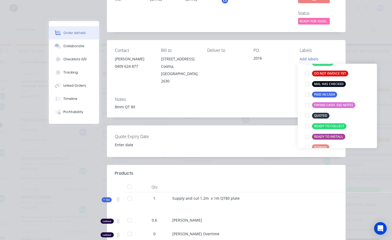
scroll to position [79, 0]
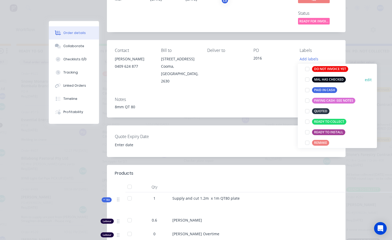
click at [307, 77] on div at bounding box center [307, 79] width 11 height 11
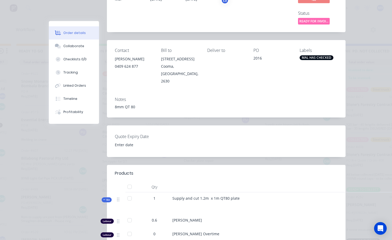
click at [272, 84] on div "Contact [PERSON_NAME] [PHONE_NUMBER] Bill to [STREET_ADDRESS] Deliver to PO 201…" at bounding box center [226, 66] width 239 height 53
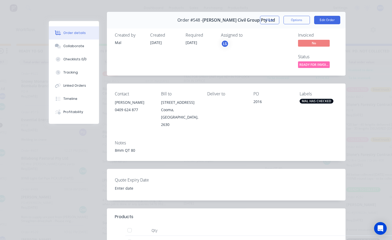
scroll to position [0, 0]
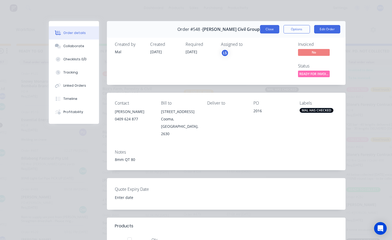
click at [271, 28] on button "Close" at bounding box center [269, 29] width 19 height 8
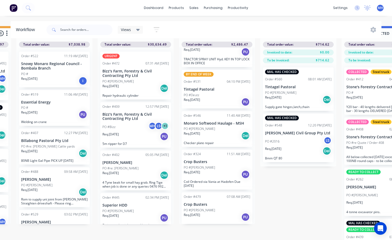
scroll to position [0, 239]
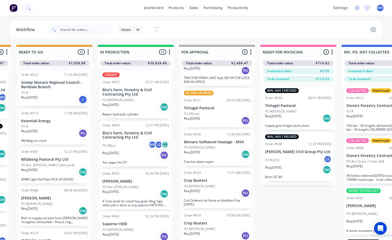
click at [217, 229] on div "PO #[PERSON_NAME]" at bounding box center [217, 229] width 67 height 5
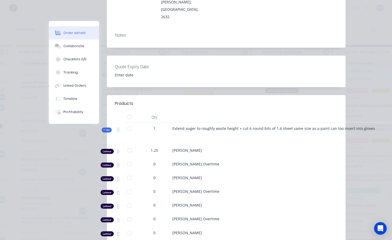
scroll to position [26, 0]
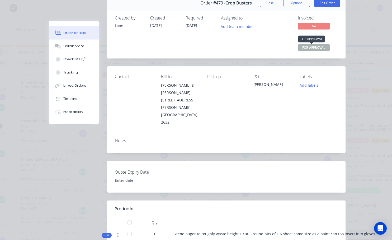
click at [307, 48] on span "FOR APPROVAL" at bounding box center [314, 47] width 32 height 7
click at [289, 37] on div "Invoiced No Status FOR APPROVAL" at bounding box center [306, 34] width 64 height 37
click at [269, 5] on button "Close" at bounding box center [269, 3] width 19 height 8
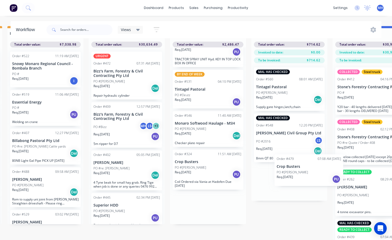
scroll to position [23, 249]
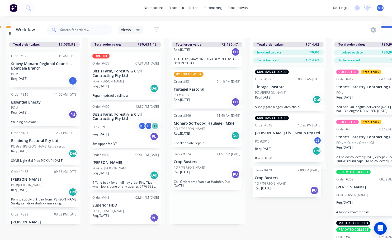
drag, startPoint x: 212, startPoint y: 210, endPoint x: 284, endPoint y: 187, distance: 76.5
click at [284, 187] on div "QUOTES TO DO 2 Status colour #273444 hex #273444 Save Cancel Notifications Emai…" at bounding box center [187, 133] width 880 height 214
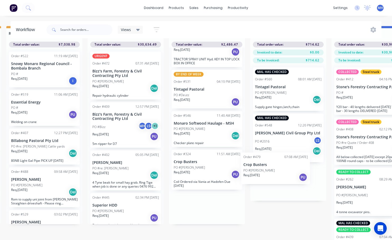
drag, startPoint x: 231, startPoint y: 202, endPoint x: 300, endPoint y: 166, distance: 77.4
click at [300, 166] on div "QUOTES TO DO 2 Status colour #273444 hex #273444 Save Cancel Notifications Emai…" at bounding box center [187, 133] width 880 height 214
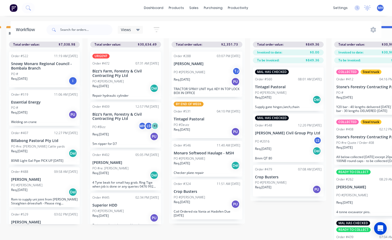
click at [301, 181] on div "PO #[PERSON_NAME]" at bounding box center [288, 183] width 67 height 5
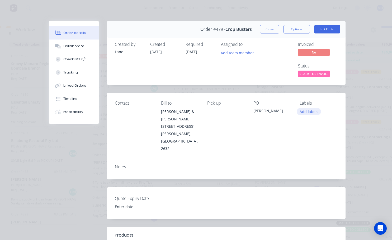
click at [304, 110] on button "Add labels" at bounding box center [309, 111] width 24 height 7
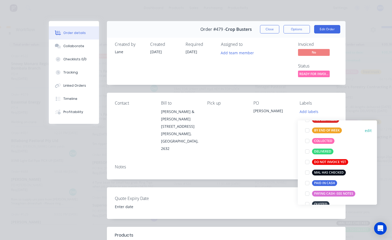
scroll to position [53, 0]
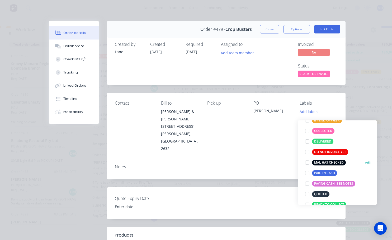
click at [307, 160] on div at bounding box center [307, 163] width 11 height 11
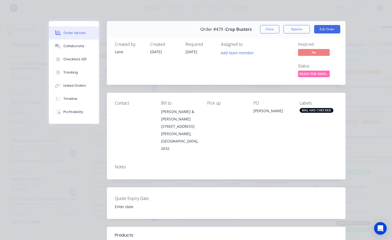
click at [268, 165] on div "Notes" at bounding box center [226, 167] width 223 height 5
click at [268, 29] on button "Close" at bounding box center [269, 29] width 19 height 8
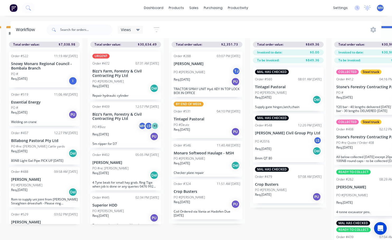
click at [201, 200] on div "Req. [DATE] PU" at bounding box center [207, 204] width 67 height 9
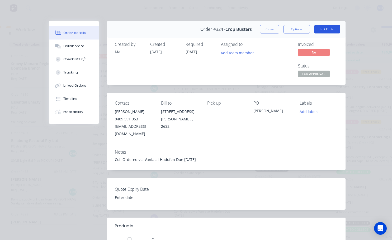
click at [330, 30] on button "Edit Order" at bounding box center [327, 29] width 26 height 8
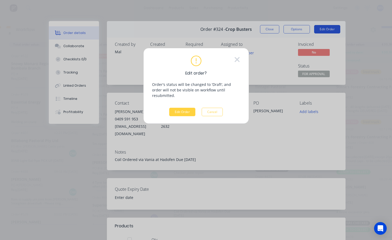
scroll to position [19, 249]
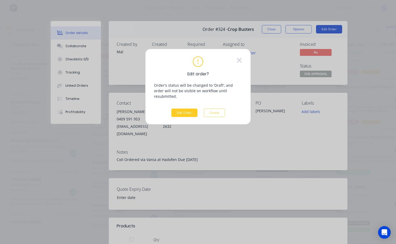
click at [185, 109] on button "Edit Order" at bounding box center [184, 113] width 26 height 8
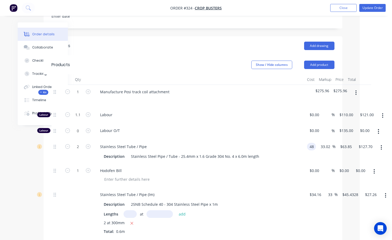
scroll to position [158, 32]
click at [314, 143] on input "48" at bounding box center [312, 147] width 7 height 8
type input "$120.00"
type input "$159.625"
type input "$319.25"
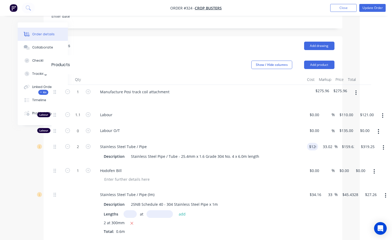
click at [317, 153] on div "$120.00 120" at bounding box center [311, 152] width 13 height 24
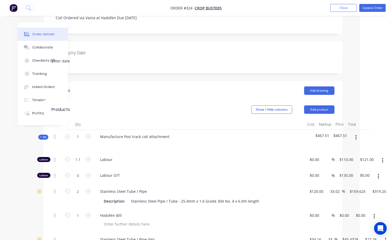
scroll to position [79, 32]
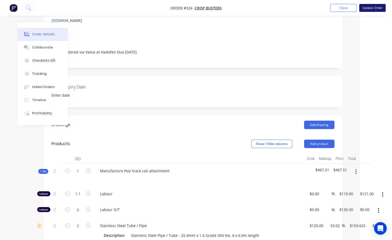
click at [378, 7] on button "Update Order" at bounding box center [372, 8] width 26 height 8
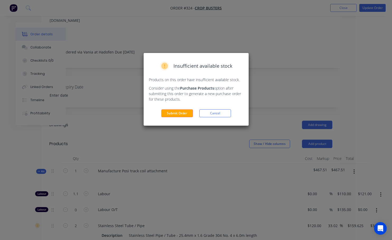
click at [215, 197] on div "Insufficient available stock Products on this order have insufficient available…" at bounding box center [196, 120] width 392 height 240
click at [222, 114] on button "Cancel" at bounding box center [215, 114] width 32 height 8
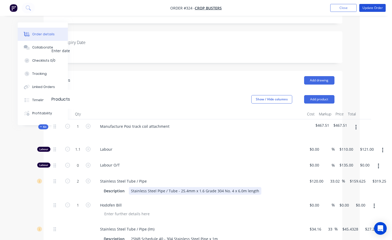
scroll to position [132, 32]
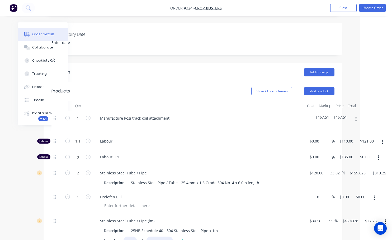
click at [317, 192] on div "1 Hodofen Bill 0 $0.00 % $0.00 $0.00 $0.00 $0.00" at bounding box center [192, 202] width 283 height 24
type input "$165.00"
type input "165"
type input "$165.00"
click at [343, 193] on div "165 165" at bounding box center [347, 197] width 9 height 8
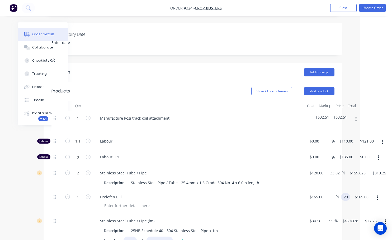
type input "20"
type input "-87.88"
type input "$20.00"
click at [338, 201] on div "-87.88 %" at bounding box center [331, 202] width 13 height 24
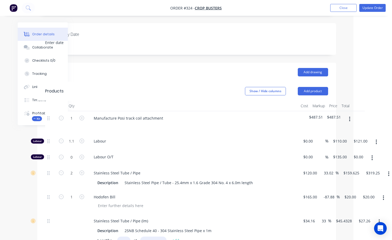
scroll to position [132, 42]
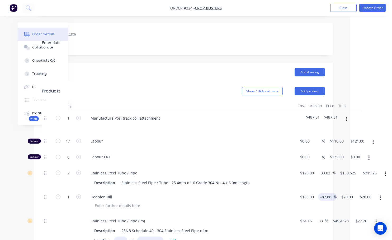
click at [331, 193] on input "-87.88" at bounding box center [326, 197] width 13 height 8
type input "19.998"
click at [353, 193] on input "19.998" at bounding box center [348, 197] width 14 height 8
type input "-100"
type input "$0.00"
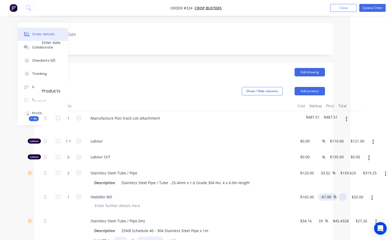
type input "$0.00"
click at [331, 193] on div "-100 -87.88 %" at bounding box center [327, 197] width 18 height 8
type input "-"
type input "20"
type input "$198.00"
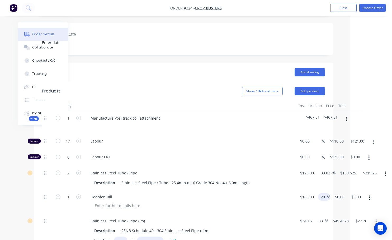
type input "$198.00"
click at [321, 207] on div "20 20 %" at bounding box center [323, 202] width 14 height 24
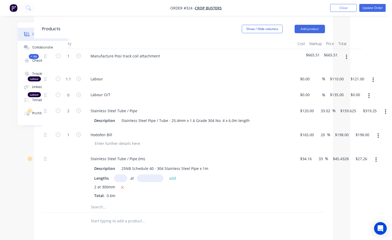
scroll to position [185, 42]
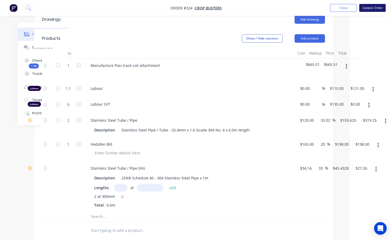
click at [364, 9] on button "Update Order" at bounding box center [372, 8] width 26 height 8
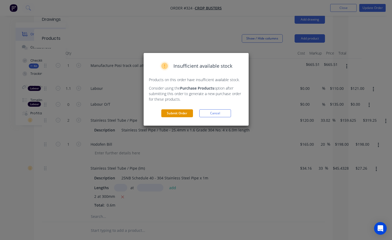
click at [185, 115] on button "Submit Order" at bounding box center [177, 114] width 32 height 8
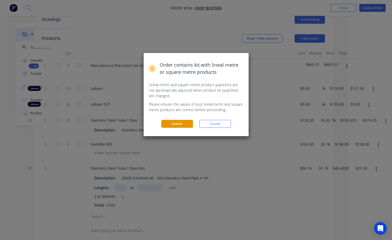
click at [179, 125] on button "Submit" at bounding box center [177, 124] width 32 height 8
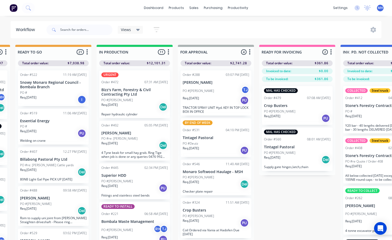
scroll to position [0, 246]
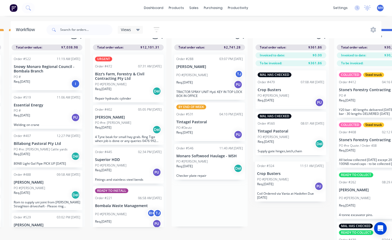
drag, startPoint x: 202, startPoint y: 225, endPoint x: 287, endPoint y: 188, distance: 92.4
click at [287, 188] on div "QUOTES TO DO 2 Status colour #273444 hex #273444 Save Cancel Notifications Emai…" at bounding box center [190, 136] width 880 height 214
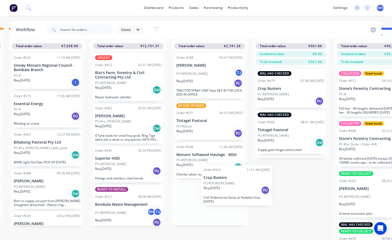
scroll to position [19, 246]
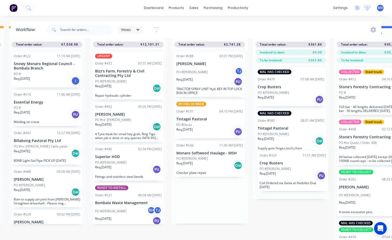
drag, startPoint x: 223, startPoint y: 199, endPoint x: 308, endPoint y: 169, distance: 89.7
click at [308, 169] on div "QUOTES TO DO 2 Status colour #273444 hex #273444 Save Cancel Notifications Emai…" at bounding box center [190, 133] width 880 height 214
click at [286, 177] on div "Req. [DATE] PU" at bounding box center [291, 179] width 67 height 9
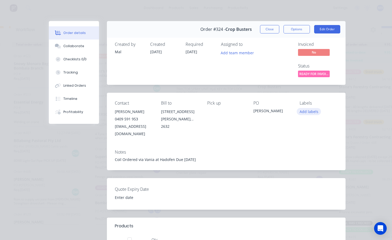
click at [315, 112] on button "Add labels" at bounding box center [309, 111] width 24 height 7
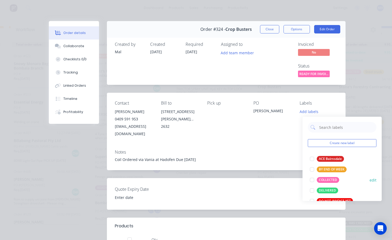
scroll to position [53, 0]
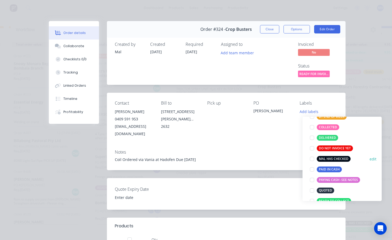
click at [314, 159] on div at bounding box center [312, 159] width 11 height 11
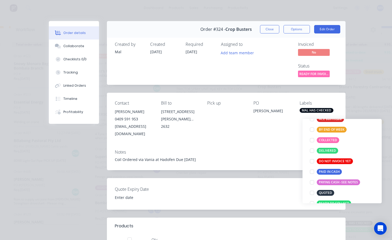
scroll to position [0, 0]
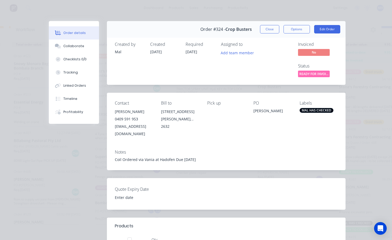
click at [254, 146] on div "Notes Coil Ordered via Vania at Hadofen Due [DATE]" at bounding box center [226, 158] width 239 height 25
click at [265, 30] on button "Close" at bounding box center [269, 29] width 19 height 8
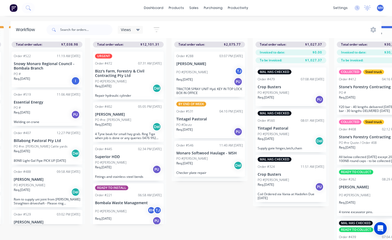
click at [208, 161] on div "PO #[PERSON_NAME]" at bounding box center [209, 159] width 67 height 5
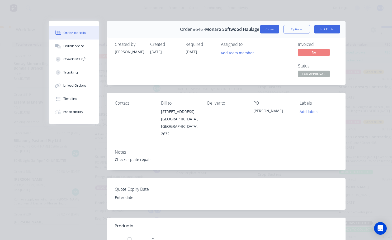
click at [268, 30] on button "Close" at bounding box center [269, 29] width 19 height 8
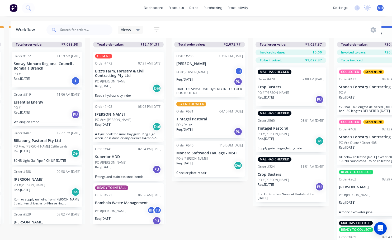
click at [216, 124] on div "PO #Deutz" at bounding box center [209, 125] width 67 height 5
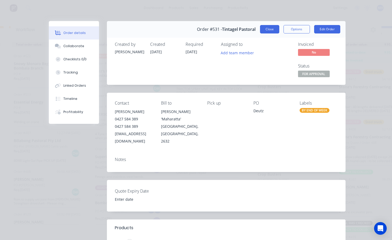
click at [268, 31] on button "Close" at bounding box center [269, 29] width 19 height 8
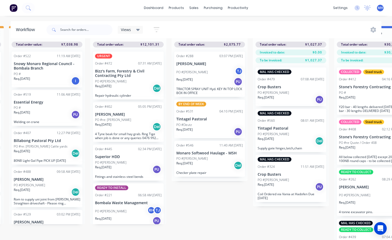
click at [127, 82] on div "PO #[PERSON_NAME]" at bounding box center [128, 81] width 67 height 5
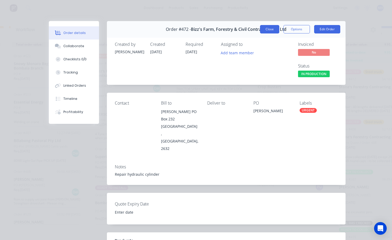
click at [269, 30] on button "Close" at bounding box center [269, 29] width 19 height 8
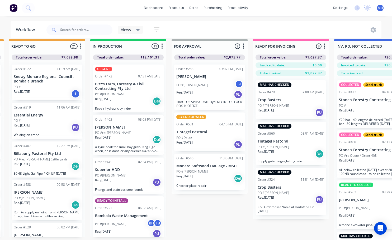
scroll to position [0, 246]
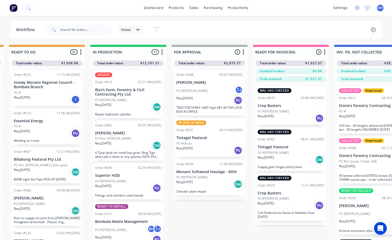
click at [204, 99] on div "Req. [DATE] PU" at bounding box center [209, 100] width 67 height 9
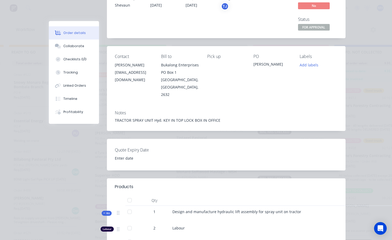
scroll to position [26, 0]
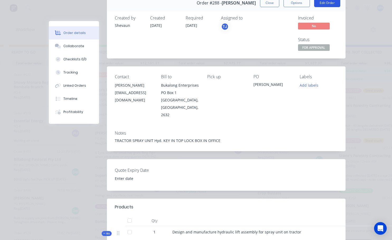
click at [323, 3] on button "Edit Order" at bounding box center [327, 3] width 26 height 8
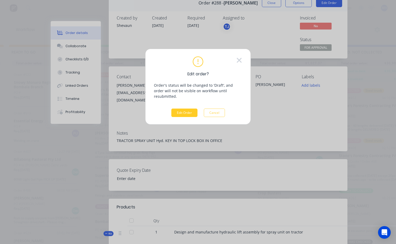
click at [187, 109] on button "Edit Order" at bounding box center [184, 113] width 26 height 8
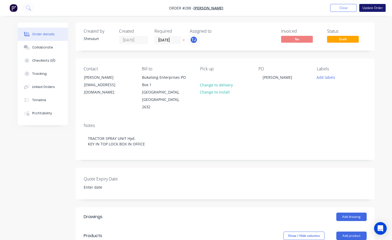
click at [385, 10] on button "Update Order" at bounding box center [372, 8] width 26 height 8
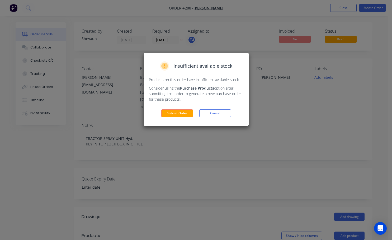
click at [174, 117] on div "Insufficient available stock Products on this order have insufficient available…" at bounding box center [196, 89] width 105 height 73
click at [176, 114] on button "Submit Order" at bounding box center [177, 114] width 32 height 8
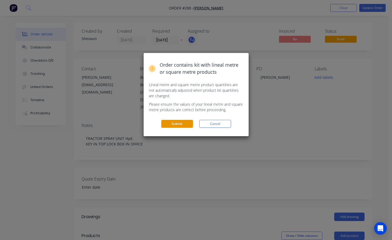
click at [180, 124] on button "Submit" at bounding box center [177, 124] width 32 height 8
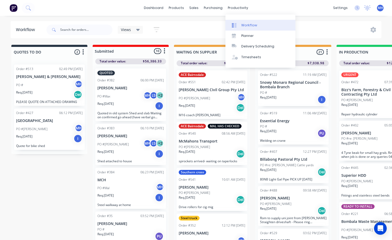
click at [246, 25] on div "Workflow" at bounding box center [249, 25] width 16 height 5
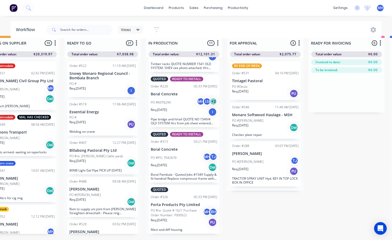
scroll to position [0, 191]
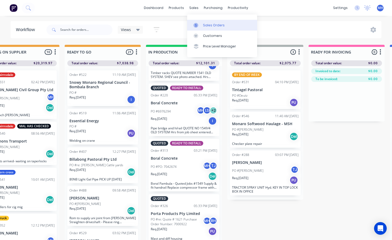
click at [206, 25] on div "Sales Orders" at bounding box center [214, 25] width 22 height 5
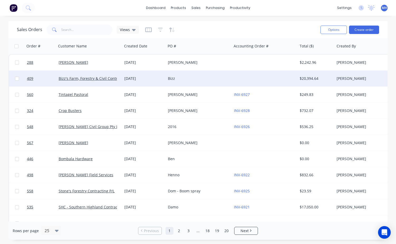
click at [129, 80] on div "[DATE]" at bounding box center [143, 78] width 39 height 5
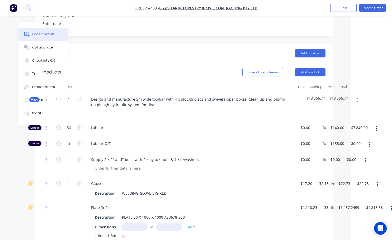
scroll to position [158, 47]
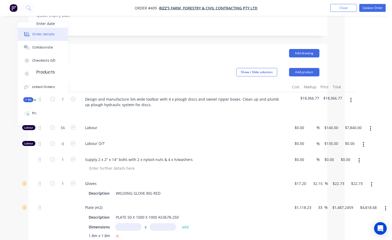
click at [352, 101] on button "button" at bounding box center [351, 101] width 12 height 10
click at [332, 118] on div "Add product to kit" at bounding box center [332, 114] width 41 height 8
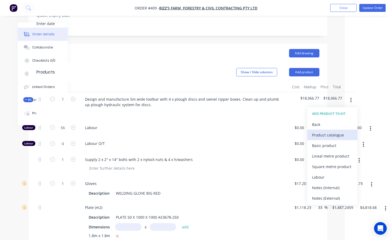
click at [326, 139] on div "Product catalogue" at bounding box center [332, 135] width 41 height 8
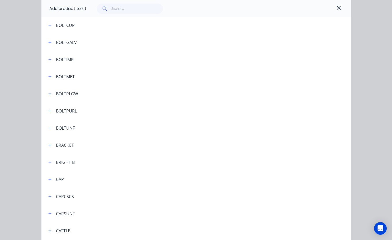
scroll to position [185, 0]
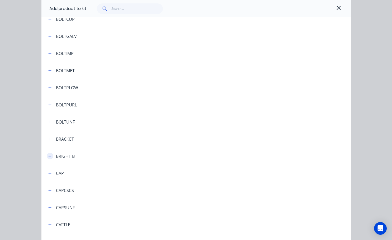
click at [49, 156] on icon "button" at bounding box center [49, 157] width 3 height 4
click at [103, 172] on span "Bright Bar / BUSHES/ NYLON SHEET" at bounding box center [187, 172] width 218 height 6
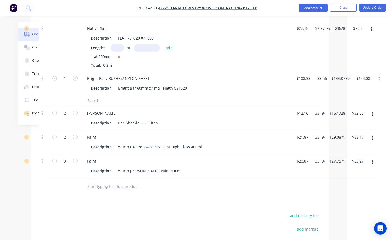
scroll to position [1267, 45]
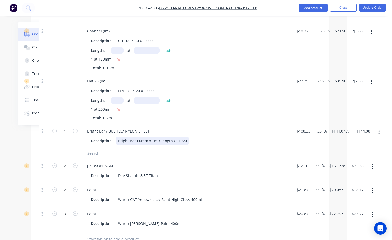
click at [186, 145] on div "Bright Bar 60mm x 1mtr length CS1020" at bounding box center [152, 141] width 73 height 8
click at [152, 145] on div "Bright Bar 60mm x 1mtr length CS1045" at bounding box center [152, 141] width 73 height 8
click at [173, 156] on input "text" at bounding box center [140, 153] width 106 height 11
click at [366, 132] on input "144.08" at bounding box center [363, 131] width 14 height 8
type input "100"
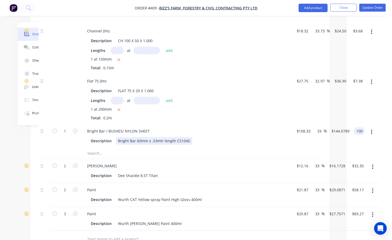
click at [258, 148] on div "Bright Bar / BUSHES/ NYLON SHEET Description Bright Bar 60mm x .53mtr length CS…" at bounding box center [186, 136] width 211 height 24
type input "-7.69"
type input "$100.00"
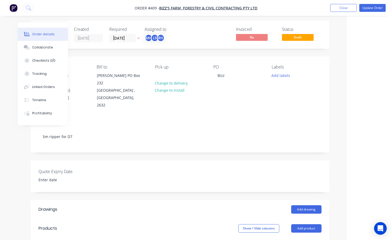
scroll to position [0, 45]
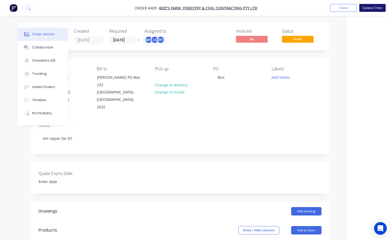
click at [373, 8] on button "Update Order" at bounding box center [372, 8] width 26 height 8
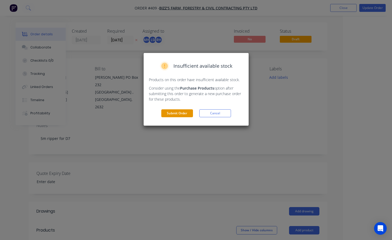
click at [179, 115] on button "Submit Order" at bounding box center [177, 114] width 32 height 8
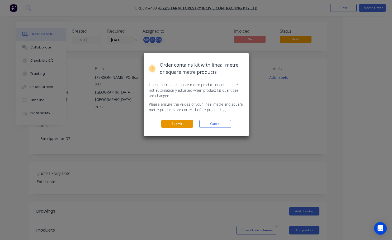
click at [173, 126] on button "Submit" at bounding box center [177, 124] width 32 height 8
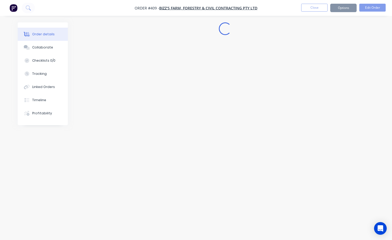
scroll to position [0, 0]
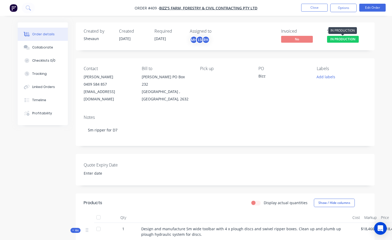
click at [343, 38] on span "IN PRODUCTION" at bounding box center [343, 39] width 32 height 7
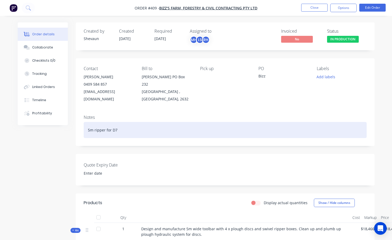
click at [270, 128] on div "5m ripper for D7" at bounding box center [225, 130] width 283 height 16
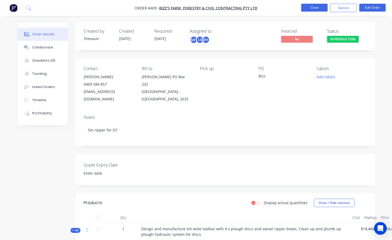
click at [316, 9] on button "Close" at bounding box center [314, 8] width 26 height 8
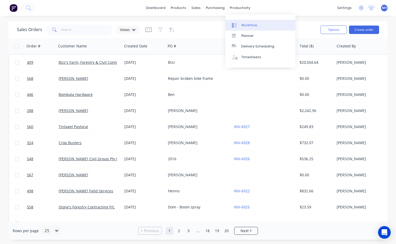
click at [251, 27] on div "Workflow" at bounding box center [249, 25] width 16 height 5
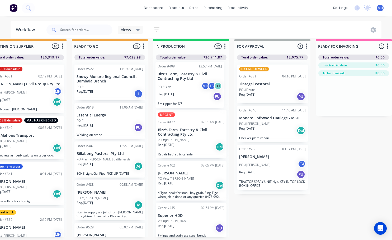
drag, startPoint x: 195, startPoint y: 201, endPoint x: 195, endPoint y: 87, distance: 113.7
click at [195, 87] on div "URGENT Order #472 07:31 AM [DATE] Bizz's Farm, Forestry & Civil Contracting Pty…" at bounding box center [191, 148] width 76 height 177
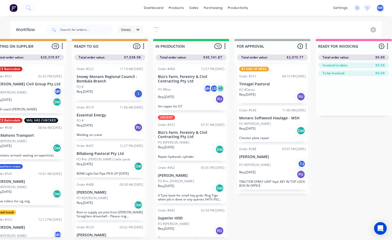
click at [96, 84] on div "Order #522 11:19 AM [DATE] Snowy Monaro Regional Council - Bombala Branch PO # …" at bounding box center [109, 83] width 71 height 36
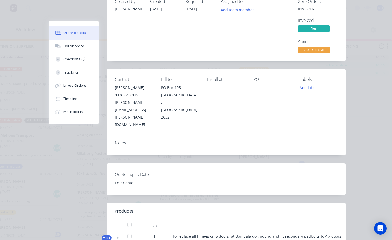
scroll to position [53, 0]
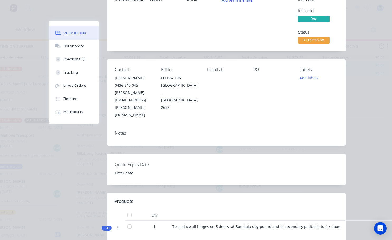
click at [124, 131] on div "Notes" at bounding box center [226, 133] width 223 height 5
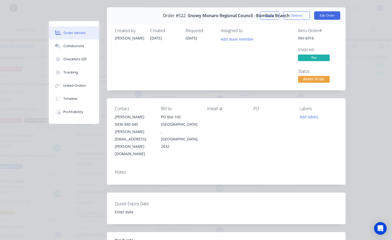
scroll to position [0, 0]
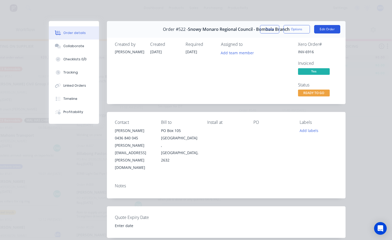
click at [325, 31] on button "Edit Order" at bounding box center [327, 29] width 26 height 8
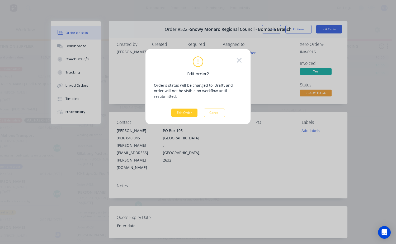
click at [192, 109] on button "Edit Order" at bounding box center [184, 113] width 26 height 8
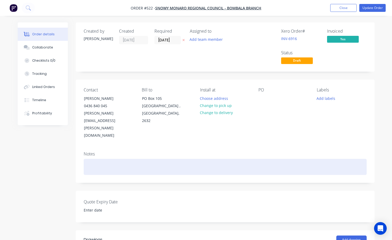
click at [98, 159] on div at bounding box center [225, 167] width 283 height 16
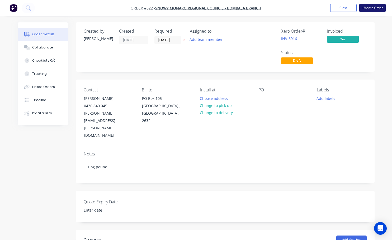
click at [373, 10] on button "Update Order" at bounding box center [372, 8] width 26 height 8
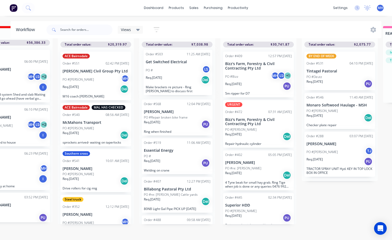
drag, startPoint x: 174, startPoint y: 131, endPoint x: 176, endPoint y: 74, distance: 56.5
click at [176, 74] on div "Order #568 12:04 PM [DATE] [PERSON_NAME] PO #Repair broken bike frame Req. [DAT…" at bounding box center [177, 136] width 76 height 177
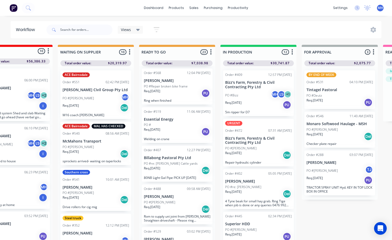
scroll to position [53, 0]
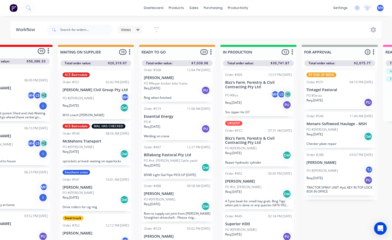
click at [168, 128] on div "Req. [DATE] PU" at bounding box center [177, 129] width 67 height 9
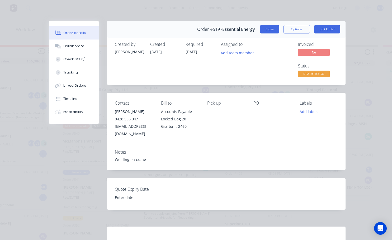
click at [265, 31] on button "Close" at bounding box center [269, 29] width 19 height 8
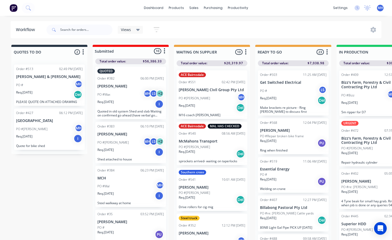
scroll to position [0, 0]
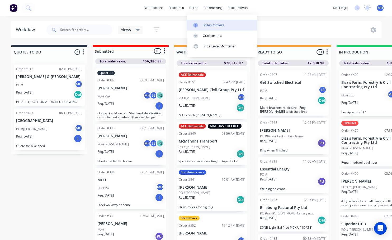
click at [210, 26] on div "Sales Orders" at bounding box center [214, 25] width 22 height 5
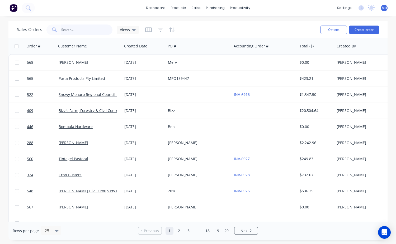
click at [80, 32] on input "text" at bounding box center [86, 30] width 51 height 11
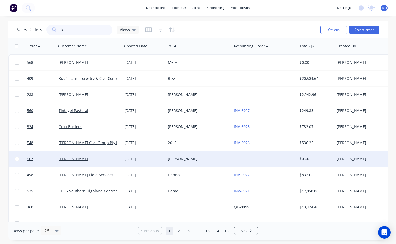
type input "k"
click at [94, 158] on div "[PERSON_NAME]" at bounding box center [88, 159] width 59 height 5
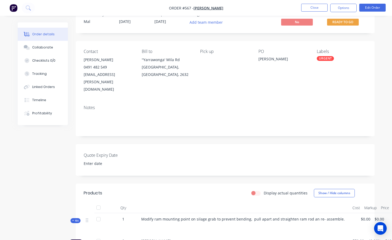
scroll to position [26, 0]
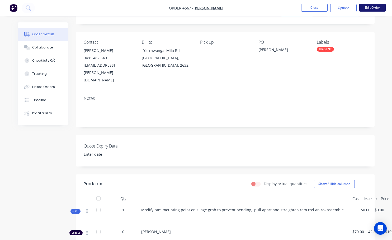
click at [367, 7] on button "Edit Order" at bounding box center [372, 8] width 26 height 8
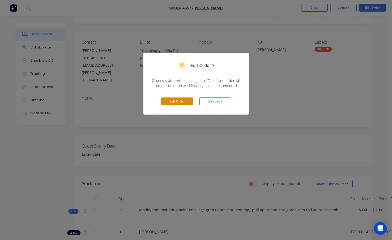
drag, startPoint x: 170, startPoint y: 102, endPoint x: 176, endPoint y: 101, distance: 5.9
click at [170, 102] on button "Edit Order" at bounding box center [177, 102] width 32 height 8
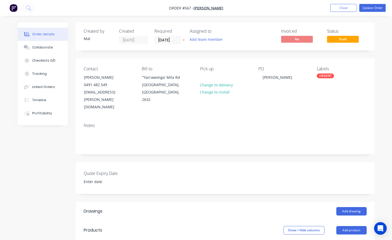
scroll to position [79, 0]
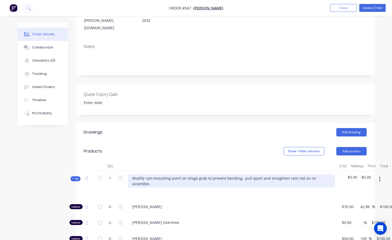
click at [329, 175] on div "Modify ram mounting point on silage grab to prevent bending, pull apart and str…" at bounding box center [231, 181] width 207 height 13
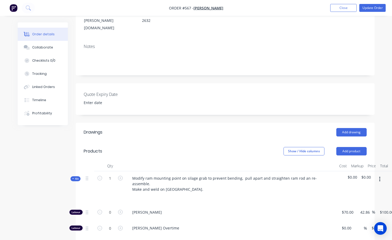
click at [288, 221] on div "[PERSON_NAME] Overtime" at bounding box center [231, 229] width 211 height 16
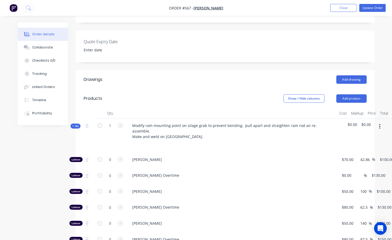
scroll to position [53, 0]
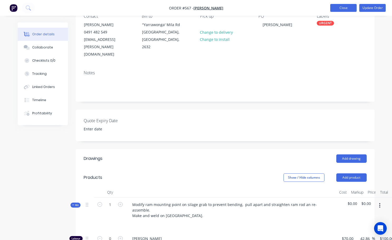
click at [347, 7] on button "Close" at bounding box center [343, 8] width 26 height 8
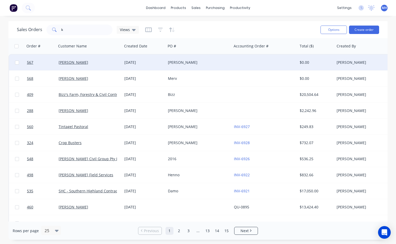
click at [146, 63] on div "[DATE]" at bounding box center [143, 62] width 39 height 5
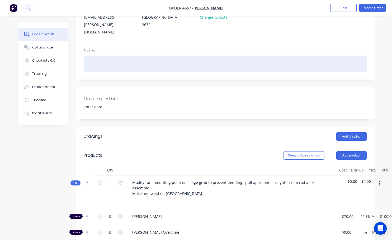
scroll to position [79, 0]
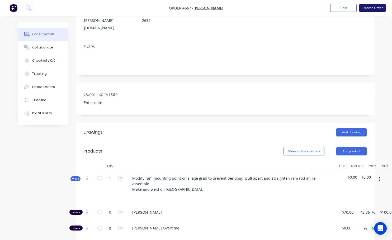
click at [372, 10] on button "Update Order" at bounding box center [372, 8] width 26 height 8
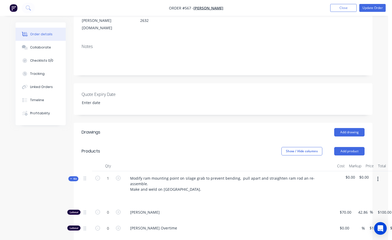
scroll to position [0, 0]
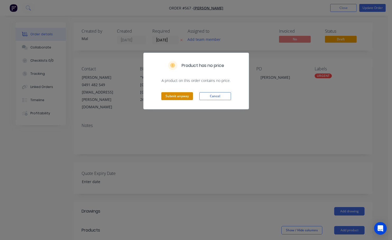
click at [177, 94] on button "Submit anyway" at bounding box center [177, 96] width 32 height 8
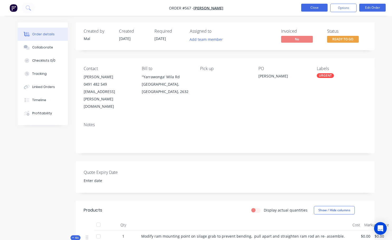
click at [315, 9] on button "Close" at bounding box center [314, 8] width 26 height 8
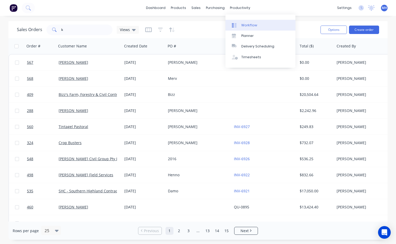
click at [249, 25] on div "Workflow" at bounding box center [249, 25] width 16 height 5
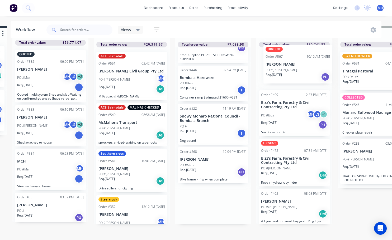
scroll to position [23, 83]
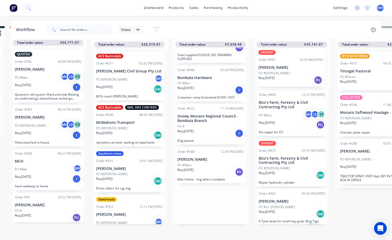
drag, startPoint x: 280, startPoint y: 209, endPoint x: 277, endPoint y: 74, distance: 135.4
click at [277, 74] on div "QUOTES TO DO 2 Status colour #273444 hex #273444 Save Cancel Notifications Emai…" at bounding box center [353, 133] width 880 height 214
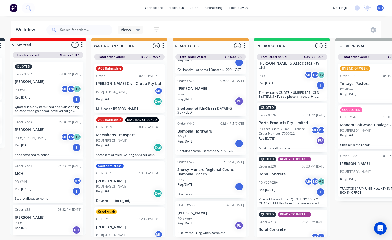
scroll to position [0, 83]
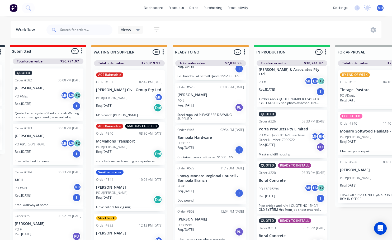
click at [280, 65] on span "Total order value:" at bounding box center [274, 63] width 26 height 5
click at [292, 64] on div "Total order value: $30,741.87" at bounding box center [292, 63] width 71 height 6
click at [326, 51] on icon "button" at bounding box center [326, 52] width 2 height 7
click at [301, 74] on button "Notifications" at bounding box center [302, 72] width 53 height 9
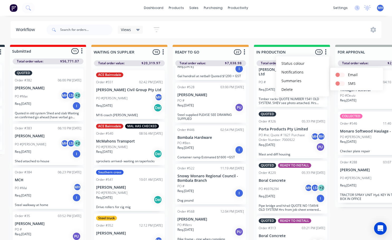
click at [316, 32] on div "Views Save new view None (Default) edit Active jobs edit Ready for PU and Del e…" at bounding box center [213, 30] width 336 height 16
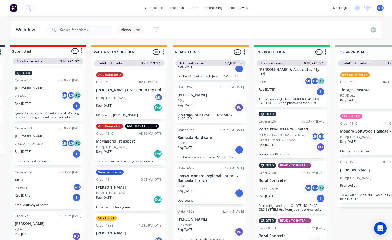
click at [326, 52] on icon "button" at bounding box center [325, 51] width 1 height 5
click at [298, 80] on button "Summaries" at bounding box center [302, 81] width 53 height 9
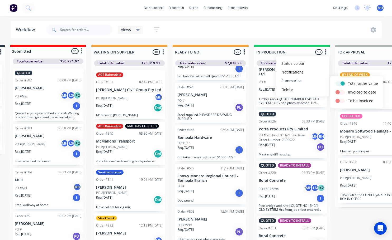
click at [299, 81] on button "Summaries" at bounding box center [302, 81] width 53 height 9
click at [348, 81] on label at bounding box center [348, 81] width 0 height 0
click at [340, 85] on input "checkbox" at bounding box center [337, 83] width 4 height 5
checkbox input "false"
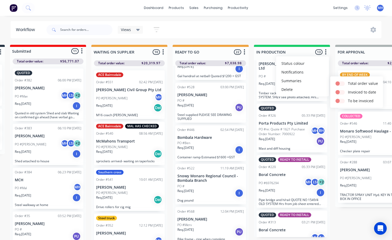
click at [312, 31] on div "Views Save new view None (Default) edit Active jobs edit Ready for PU and Del e…" at bounding box center [213, 30] width 336 height 16
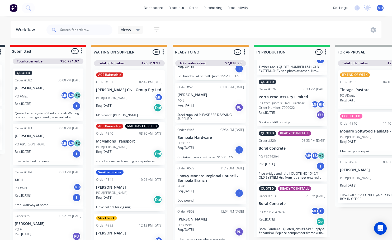
click at [325, 51] on icon "button" at bounding box center [326, 52] width 2 height 7
click at [297, 83] on button "Summaries" at bounding box center [302, 81] width 53 height 9
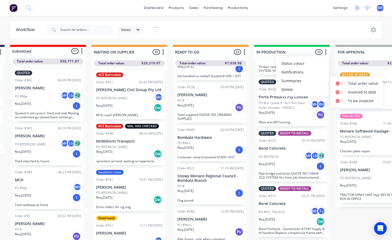
click at [348, 81] on label at bounding box center [348, 81] width 0 height 0
click at [337, 83] on input "checkbox" at bounding box center [337, 83] width 4 height 5
checkbox input "true"
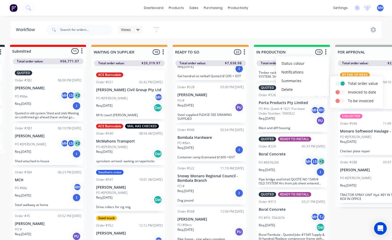
click at [330, 36] on div "Views Save new view None (Default) edit Active jobs edit Ready for PU and Del e…" at bounding box center [213, 30] width 336 height 16
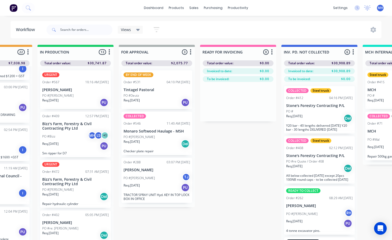
scroll to position [0, 299]
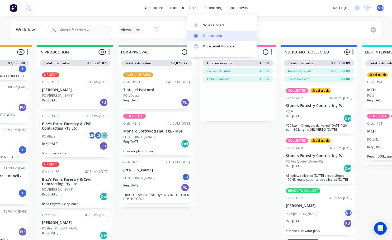
click at [215, 35] on div "Customers" at bounding box center [212, 36] width 19 height 5
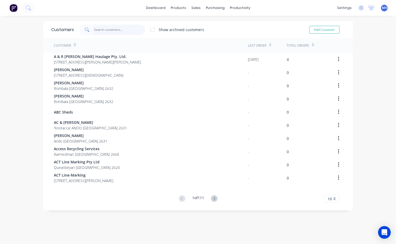
click at [102, 32] on input "text" at bounding box center [119, 30] width 51 height 11
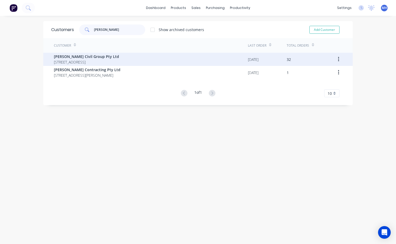
type input "[PERSON_NAME]"
click at [101, 54] on span "[PERSON_NAME] Civil Group Pty Ltd" at bounding box center [86, 57] width 65 height 6
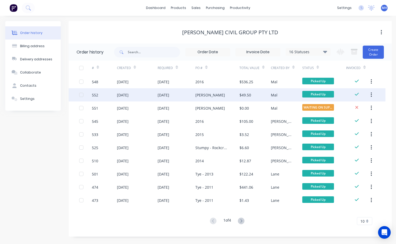
click at [207, 95] on div "[PERSON_NAME]" at bounding box center [217, 94] width 44 height 13
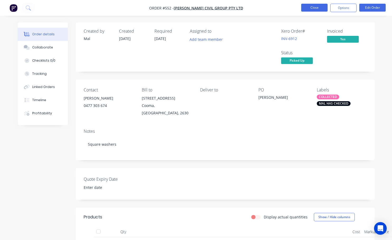
click at [313, 8] on button "Close" at bounding box center [314, 8] width 26 height 8
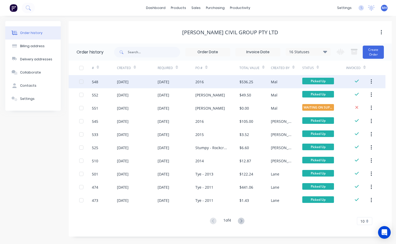
click at [248, 81] on div "$536.25" at bounding box center [246, 82] width 14 height 6
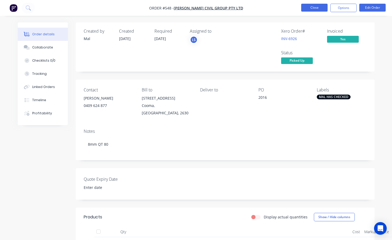
click at [318, 5] on button "Close" at bounding box center [314, 8] width 26 height 8
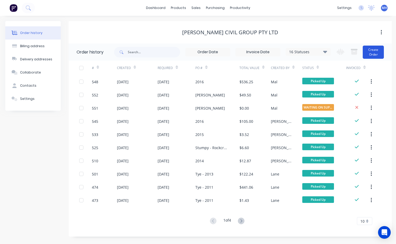
click at [370, 49] on button "Create Order" at bounding box center [373, 52] width 21 height 13
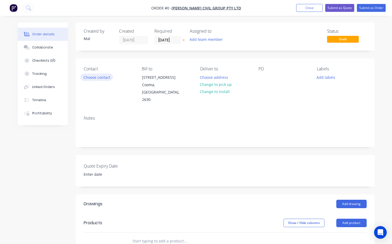
click at [100, 79] on button "Choose contact" at bounding box center [96, 77] width 32 height 7
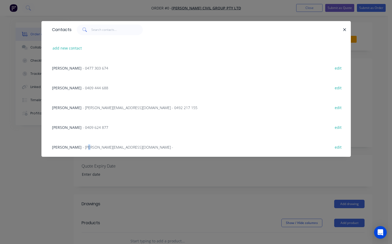
click at [83, 148] on span "- [PERSON_NAME][EMAIL_ADDRESS][DOMAIN_NAME] -" at bounding box center [128, 147] width 91 height 5
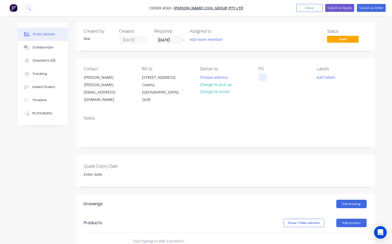
drag, startPoint x: 262, startPoint y: 80, endPoint x: 261, endPoint y: 89, distance: 9.8
click at [262, 79] on div at bounding box center [262, 78] width 8 height 8
click at [324, 77] on button "Add labels" at bounding box center [326, 77] width 24 height 7
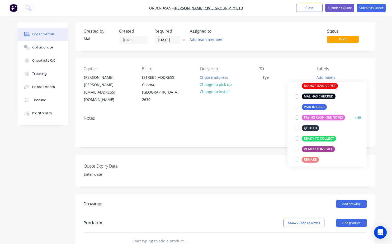
scroll to position [53, 0]
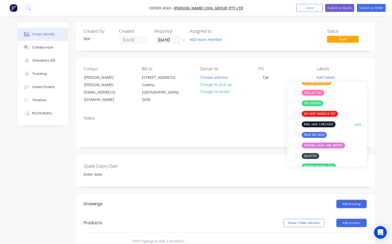
click at [297, 125] on div at bounding box center [297, 124] width 11 height 11
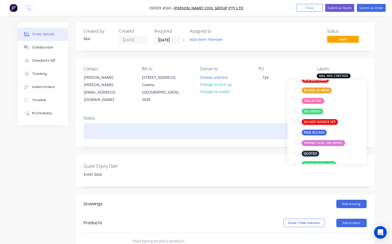
scroll to position [0, 0]
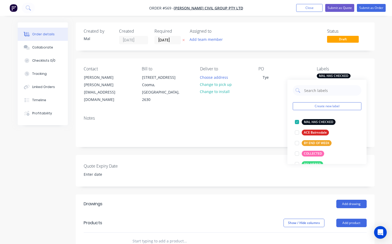
click at [260, 91] on div "PO Tye" at bounding box center [283, 85] width 50 height 37
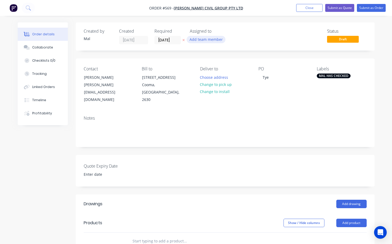
click at [207, 37] on button "Add team member" at bounding box center [206, 39] width 39 height 7
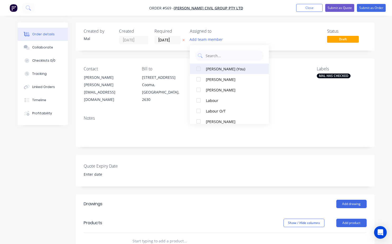
click at [193, 70] on button "[PERSON_NAME] (You)" at bounding box center [229, 69] width 79 height 11
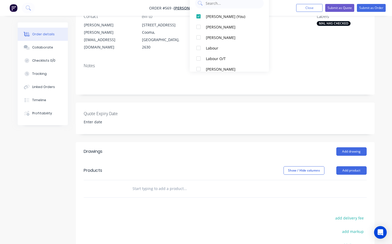
scroll to position [53, 0]
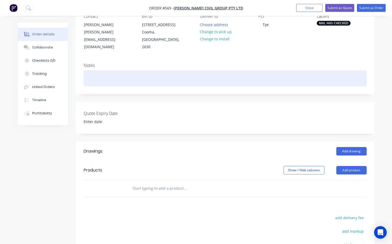
click at [89, 73] on div at bounding box center [225, 78] width 283 height 16
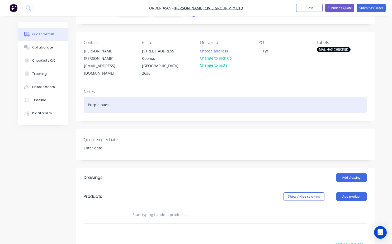
scroll to position [26, 0]
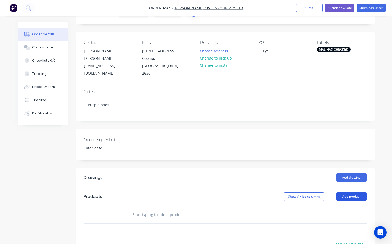
click at [358, 193] on button "Add product" at bounding box center [351, 197] width 30 height 8
click at [344, 207] on button "Product catalogue" at bounding box center [341, 210] width 50 height 11
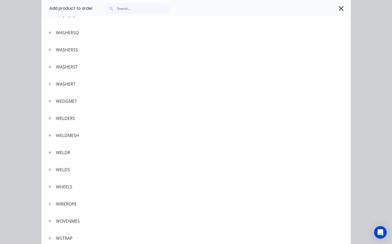
scroll to position [1953, 0]
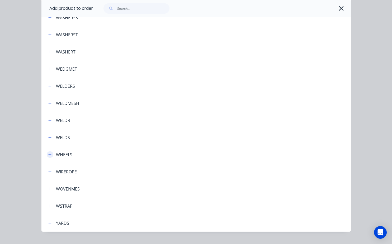
click at [49, 155] on icon "button" at bounding box center [49, 154] width 3 height 3
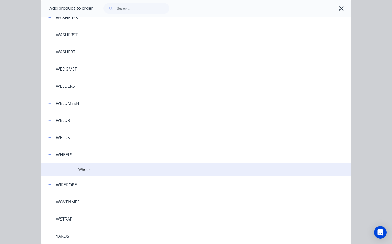
click at [82, 169] on span "Wheels" at bounding box center [187, 170] width 218 height 6
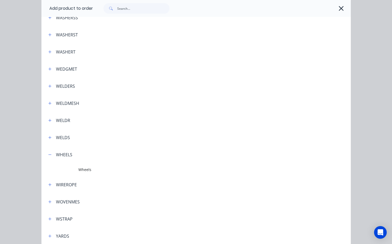
scroll to position [0, 0]
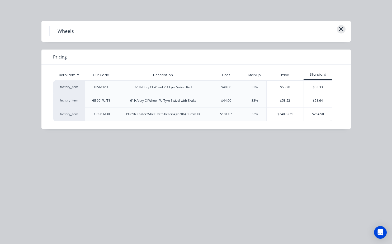
click at [342, 30] on icon "button" at bounding box center [341, 29] width 5 height 5
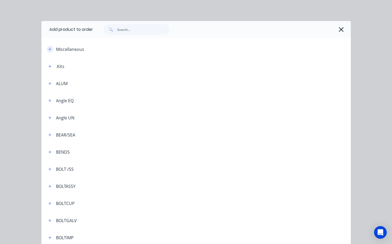
click at [50, 49] on button "button" at bounding box center [50, 49] width 7 height 7
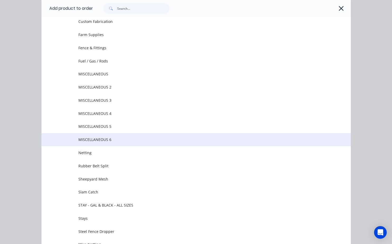
scroll to position [53, 0]
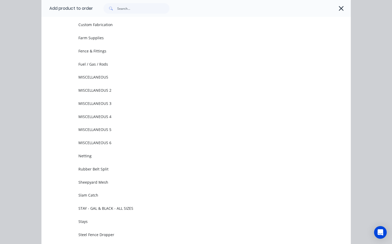
click at [101, 82] on td "MISCELLANEOUS" at bounding box center [214, 77] width 272 height 13
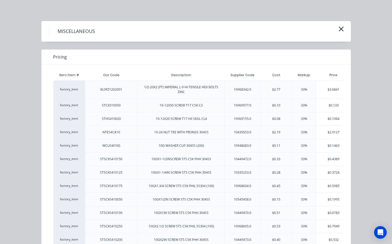
scroll to position [0, 0]
click at [339, 31] on icon "button" at bounding box center [341, 28] width 6 height 7
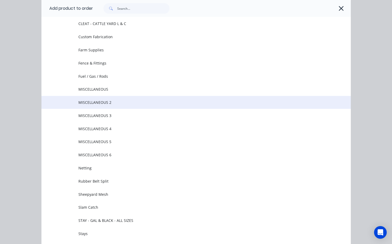
click at [102, 105] on td "MISCELLANEOUS 2" at bounding box center [214, 102] width 272 height 13
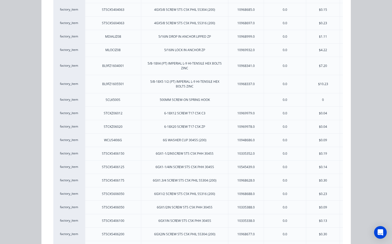
scroll to position [0, 0]
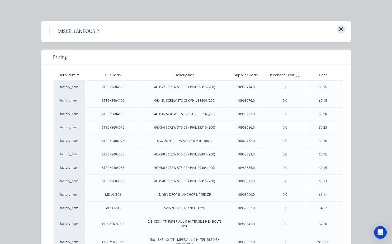
click at [339, 29] on icon "button" at bounding box center [341, 29] width 5 height 5
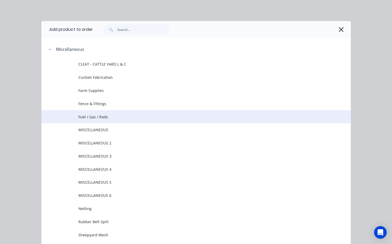
scroll to position [41, 0]
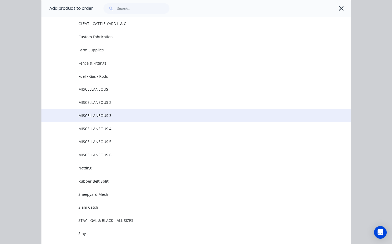
click at [121, 115] on span "MISCELLANEOUS 3" at bounding box center [187, 116] width 218 height 6
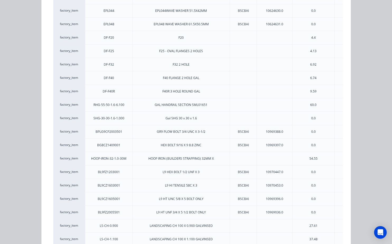
scroll to position [0, 0]
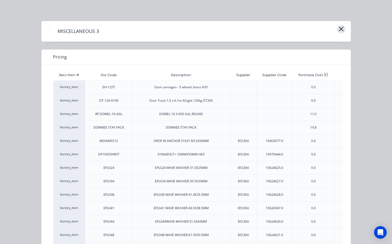
click at [339, 30] on icon "button" at bounding box center [341, 29] width 5 height 5
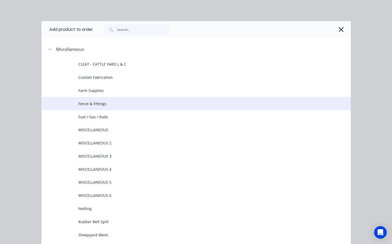
scroll to position [41, 0]
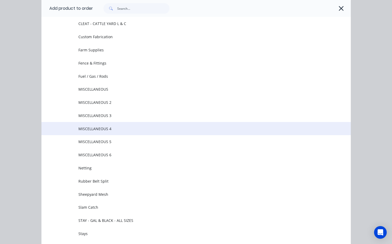
click at [137, 125] on td "MISCELLANEOUS 4" at bounding box center [214, 128] width 272 height 13
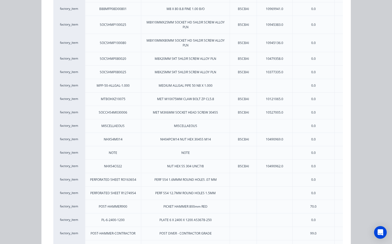
scroll to position [449, 0]
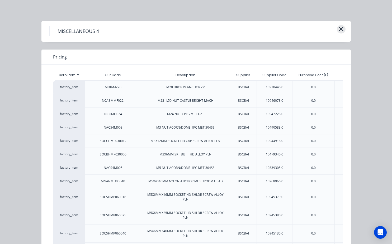
click at [341, 30] on icon "button" at bounding box center [341, 28] width 6 height 7
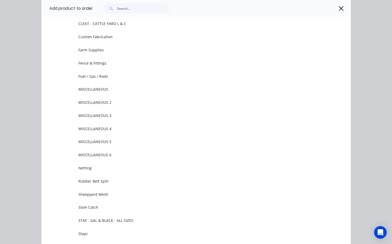
click at [191, 141] on span "MISCELLANEOUS 5" at bounding box center [187, 142] width 218 height 6
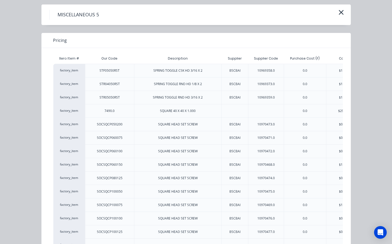
scroll to position [0, 0]
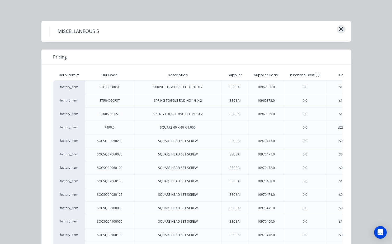
click at [339, 30] on icon "button" at bounding box center [341, 29] width 5 height 5
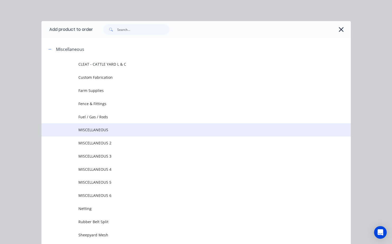
scroll to position [41, 0]
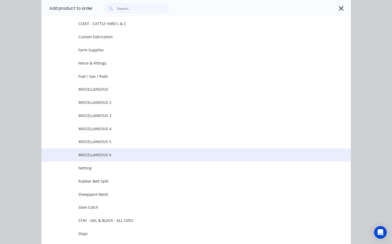
click at [212, 157] on span "MISCELLANEOUS 6" at bounding box center [187, 155] width 218 height 6
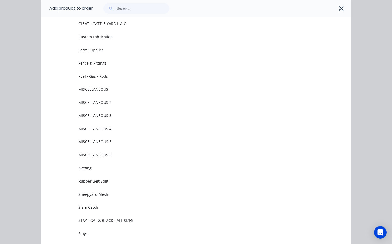
scroll to position [0, 0]
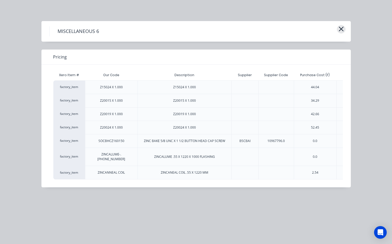
click at [340, 31] on icon "button" at bounding box center [341, 28] width 6 height 7
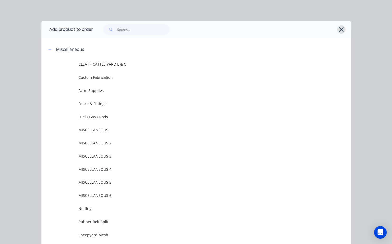
click at [338, 31] on icon "button" at bounding box center [341, 29] width 6 height 7
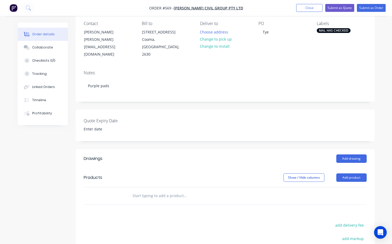
scroll to position [79, 0]
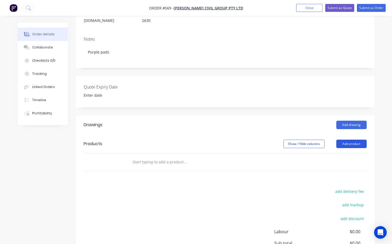
drag, startPoint x: 362, startPoint y: 138, endPoint x: 359, endPoint y: 139, distance: 3.5
click at [362, 140] on button "Add product" at bounding box center [351, 144] width 30 height 8
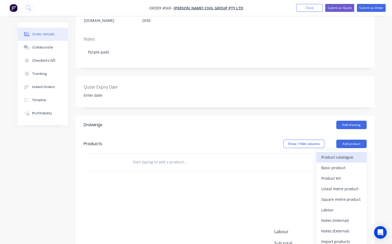
click at [339, 154] on div "Product catalogue" at bounding box center [341, 158] width 41 height 8
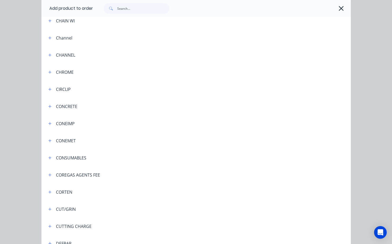
scroll to position [449, 0]
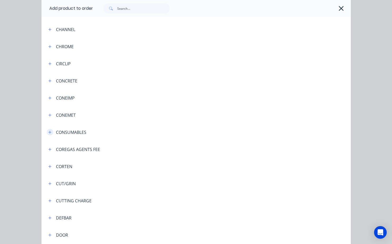
click at [48, 133] on icon "button" at bounding box center [49, 133] width 3 height 4
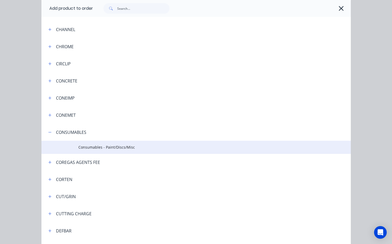
click at [130, 149] on span "Consumables - Paint/Discs/Misc" at bounding box center [187, 148] width 218 height 6
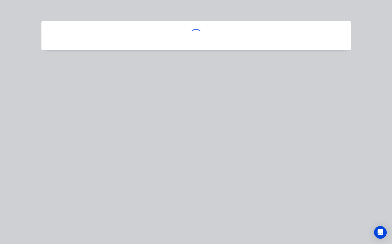
scroll to position [0, 0]
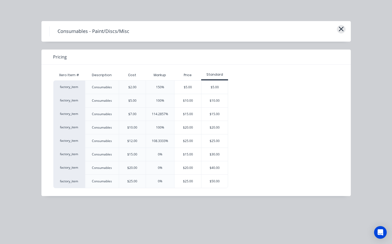
click at [342, 30] on icon "button" at bounding box center [341, 29] width 5 height 5
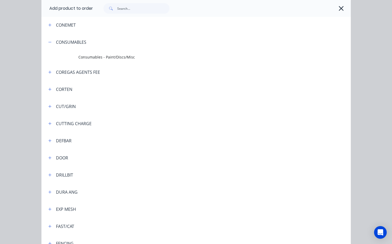
scroll to position [520, 0]
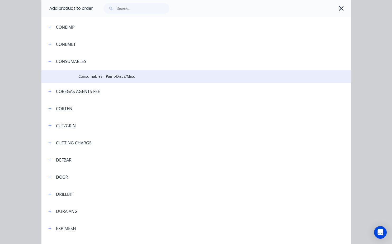
click at [123, 75] on span "Consumables - Paint/Discs/Misc" at bounding box center [187, 77] width 218 height 6
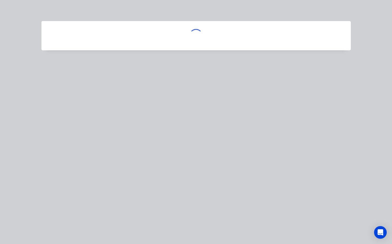
scroll to position [0, 0]
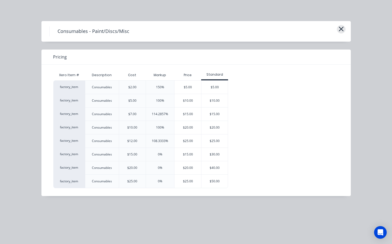
click at [340, 30] on icon "button" at bounding box center [341, 28] width 6 height 7
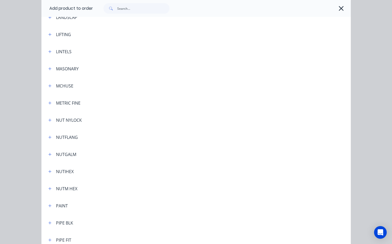
scroll to position [1074, 0]
click at [49, 88] on icon "button" at bounding box center [49, 86] width 3 height 4
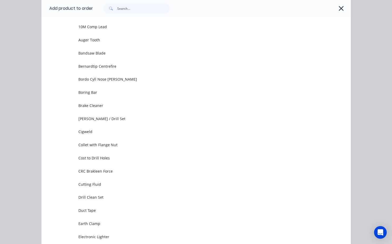
scroll to position [1127, 0]
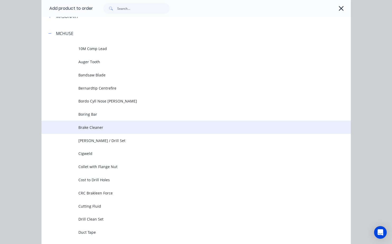
click at [95, 132] on td "Brake Cleaner" at bounding box center [214, 127] width 272 height 13
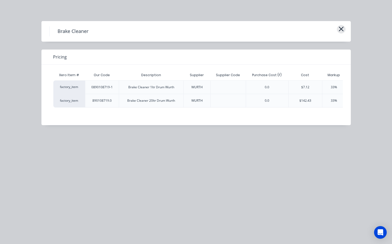
click at [342, 30] on icon "button" at bounding box center [341, 29] width 5 height 5
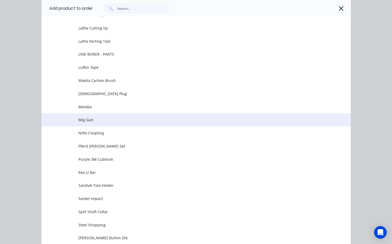
scroll to position [1468, 0]
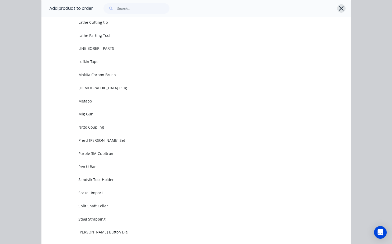
click at [339, 10] on icon "button" at bounding box center [341, 8] width 5 height 5
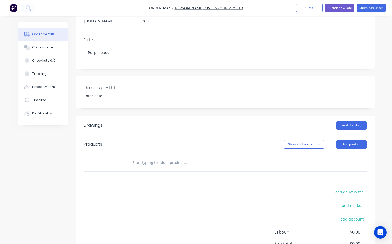
scroll to position [80, 0]
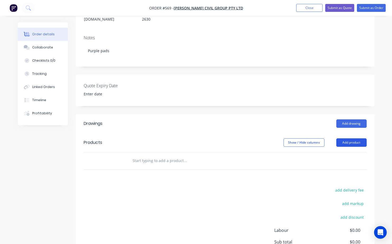
click at [349, 139] on button "Add product" at bounding box center [351, 143] width 30 height 8
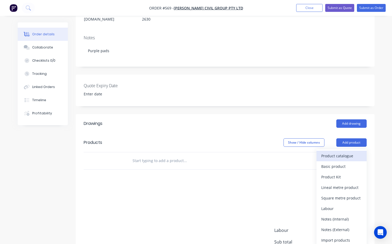
click at [337, 152] on div "Product catalogue" at bounding box center [341, 156] width 41 height 8
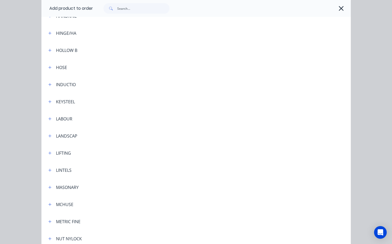
scroll to position [950, 0]
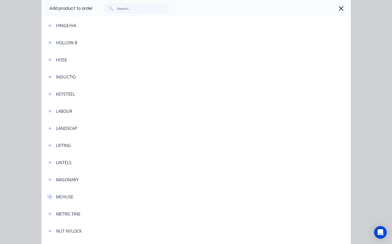
click at [48, 197] on icon "button" at bounding box center [49, 197] width 3 height 4
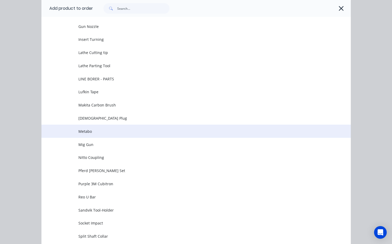
scroll to position [1425, 0]
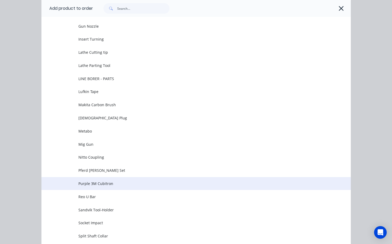
click at [122, 185] on span "Purple 3M Cubitron" at bounding box center [187, 184] width 218 height 6
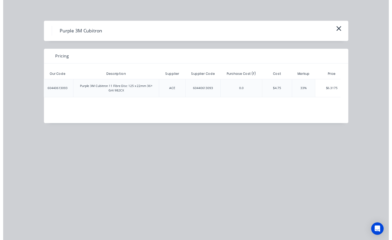
scroll to position [0, 52]
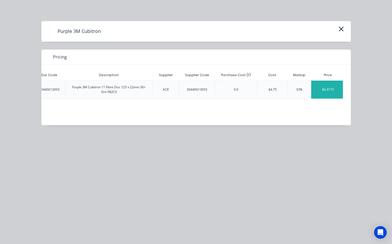
click at [327, 88] on div "$6.3175" at bounding box center [328, 90] width 34 height 18
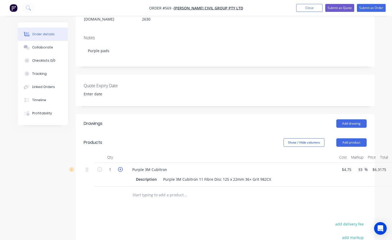
click at [120, 167] on icon "button" at bounding box center [120, 169] width 5 height 5
type input "2"
type input "$12.64"
click at [120, 167] on icon "button" at bounding box center [120, 169] width 5 height 5
type input "3"
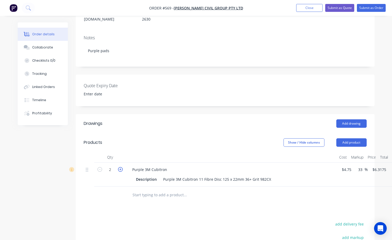
type input "$18.95"
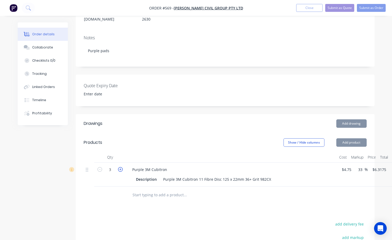
click at [120, 167] on icon "button" at bounding box center [120, 169] width 5 height 5
type input "4"
type input "$25.27"
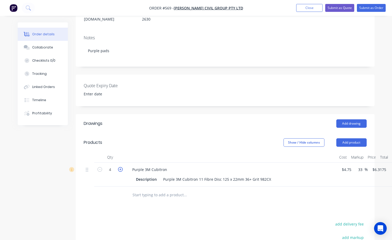
click at [120, 167] on icon "button" at bounding box center [120, 169] width 5 height 5
type input "5"
type input "$31.59"
click at [120, 167] on icon "button" at bounding box center [120, 169] width 5 height 5
type input "6"
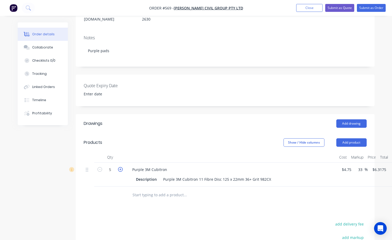
type input "$37.91"
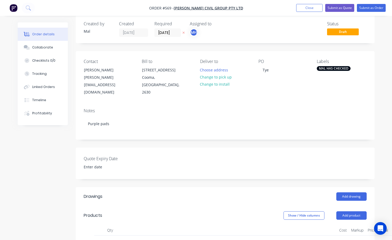
scroll to position [1, 0]
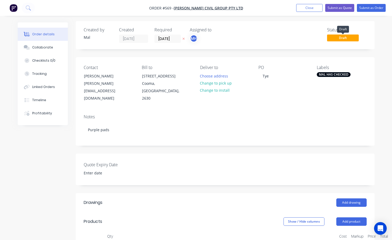
click at [345, 38] on span "Draft" at bounding box center [343, 38] width 32 height 7
click at [365, 6] on button "Submit as Order" at bounding box center [371, 8] width 29 height 8
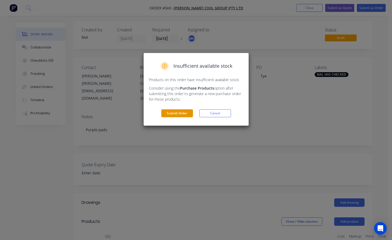
click at [174, 113] on button "Submit Order" at bounding box center [177, 114] width 32 height 8
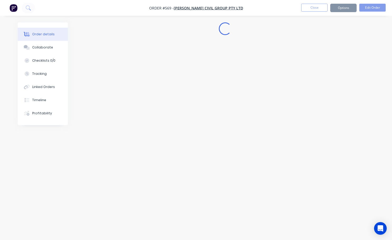
scroll to position [0, 0]
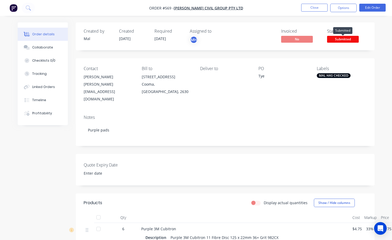
click at [346, 41] on span "Submitted" at bounding box center [343, 39] width 32 height 7
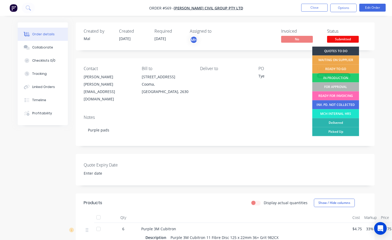
click at [340, 95] on div "READY FOR INVOICING" at bounding box center [335, 96] width 47 height 9
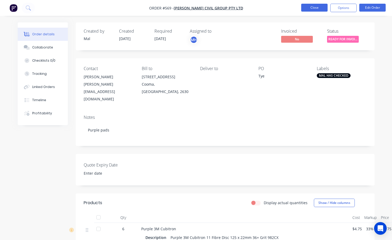
click at [312, 7] on button "Close" at bounding box center [314, 8] width 26 height 8
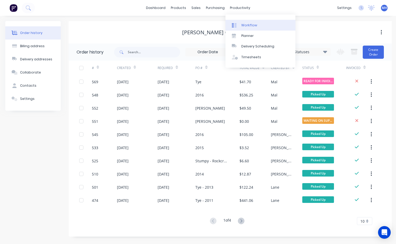
click at [254, 28] on link "Workflow" at bounding box center [260, 25] width 70 height 11
